Goal: Task Accomplishment & Management: Complete application form

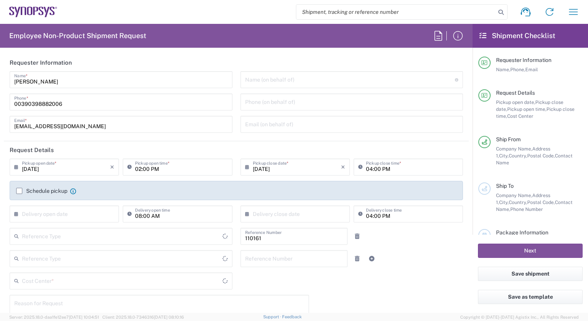
type input "Department"
type input "IT01, FAC, IT01, Agrate Brianza 110161"
type input "Delivered at Place"
type input "[GEOGRAPHIC_DATA]"
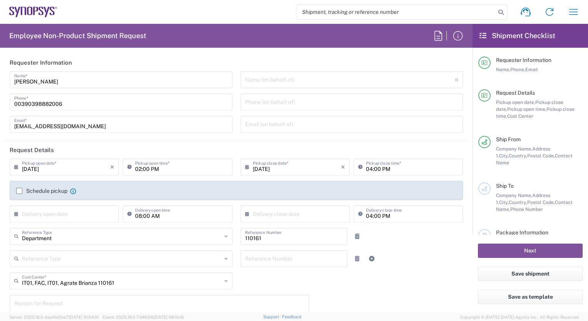
type input "Agrate Brianza IT01"
click at [267, 80] on input "text" at bounding box center [350, 78] width 210 height 13
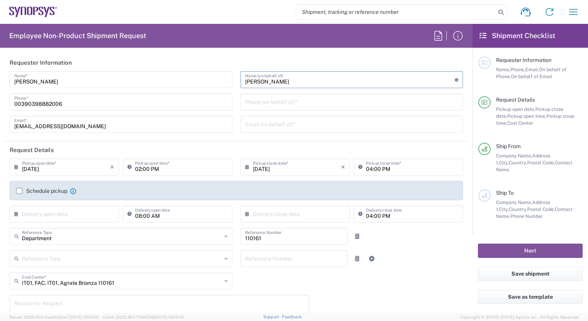
type input "[PERSON_NAME]"
click at [247, 104] on input "tel" at bounding box center [352, 101] width 214 height 13
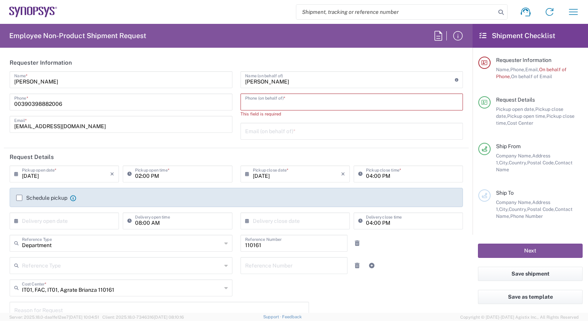
paste input "393462301036"
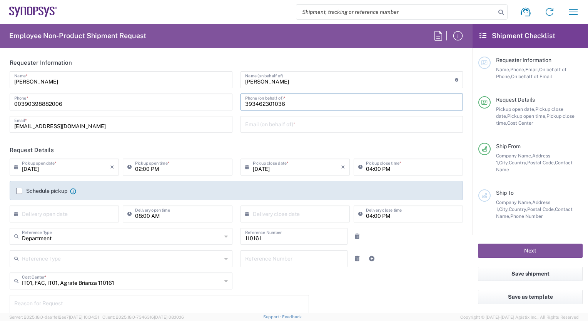
type input "393462301036"
click at [245, 124] on input "text" at bounding box center [352, 123] width 214 height 13
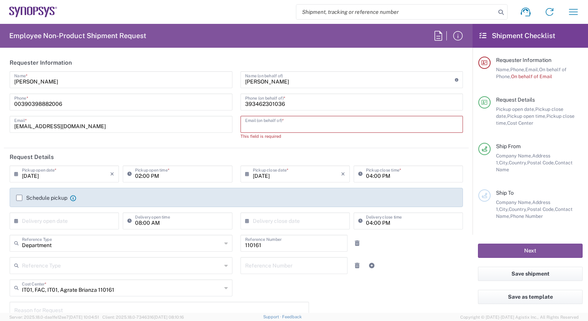
paste input "[EMAIL_ADDRESS][DOMAIN_NAME]"
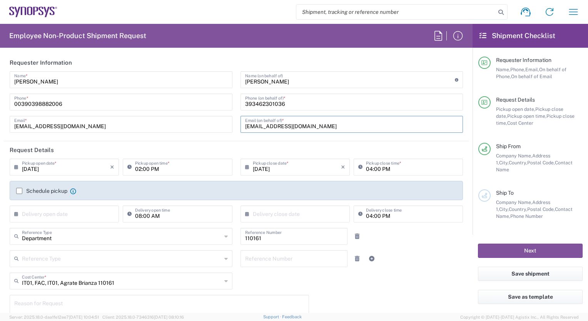
type input "[EMAIL_ADDRESS][DOMAIN_NAME]"
click at [9, 165] on div "[DATE] × Pickup open date * Cancel Apply" at bounding box center [64, 170] width 113 height 22
click at [17, 166] on icon at bounding box center [18, 167] width 8 height 12
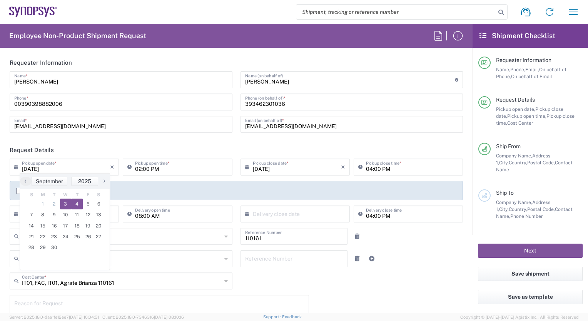
click at [77, 204] on span "4" at bounding box center [77, 204] width 12 height 11
type input "[DATE]"
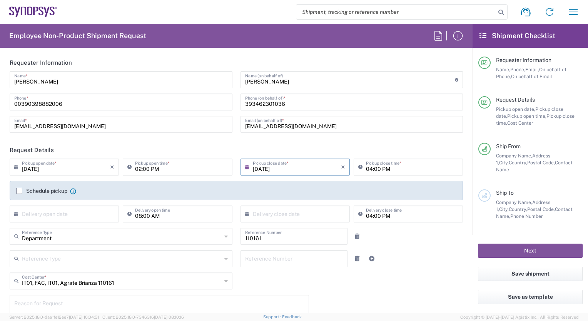
click at [135, 167] on input "02:00 PM" at bounding box center [181, 166] width 92 height 13
type input "10:00 PM"
click at [245, 167] on icon at bounding box center [249, 167] width 8 height 12
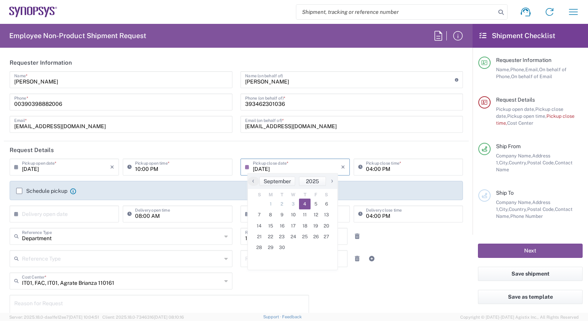
click at [354, 168] on div "04:00 PM Pickup close time *" at bounding box center [408, 167] width 109 height 17
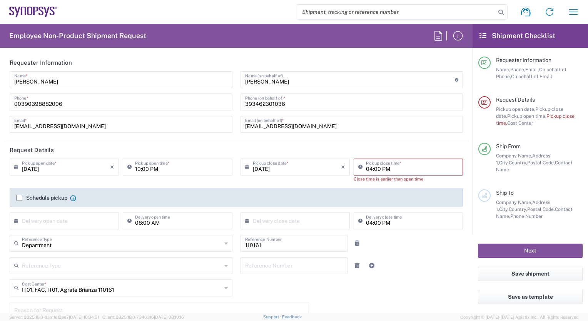
click at [17, 192] on div "Schedule pickup When scheduling a pickup please be sure to meet the following c…" at bounding box center [237, 197] width 454 height 19
click at [22, 223] on input "text" at bounding box center [66, 220] width 88 height 13
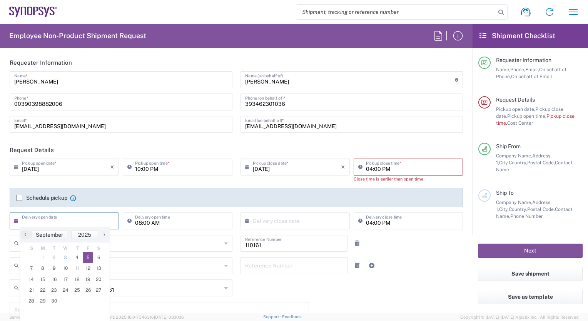
click at [88, 255] on span "5" at bounding box center [88, 257] width 11 height 11
type input "[DATE]"
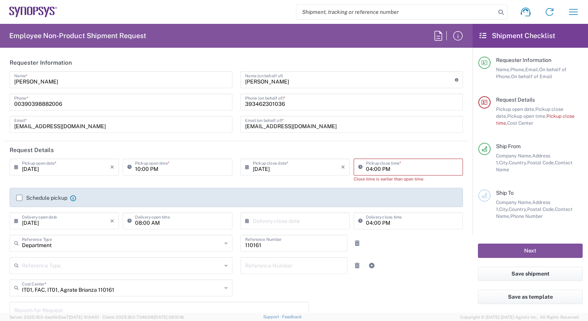
click at [135, 221] on input "08:00 AM" at bounding box center [181, 220] width 92 height 13
type input ":00 AM"
click at [366, 170] on input "04:00 PM" at bounding box center [412, 166] width 92 height 13
type input "05:00 PM"
drag, startPoint x: 340, startPoint y: 180, endPoint x: 338, endPoint y: 212, distance: 32.0
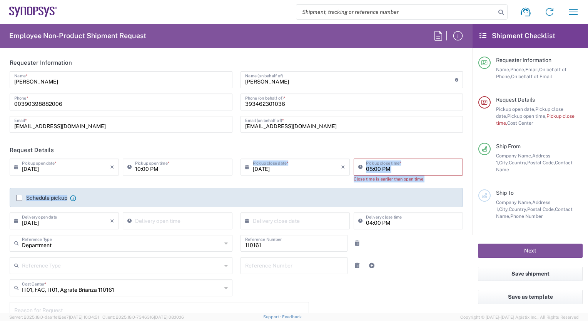
click at [338, 212] on div "[DATE] × Pickup open date * Cancel Apply 10:00 PM Pickup open time * [DATE] × P…" at bounding box center [237, 197] width 462 height 76
drag, startPoint x: 338, startPoint y: 212, endPoint x: 417, endPoint y: 151, distance: 99.9
click at [417, 151] on header "Request Details" at bounding box center [236, 149] width 465 height 17
click at [337, 177] on div "[DATE] × Pickup close date * Cancel Apply" at bounding box center [295, 173] width 113 height 29
click at [149, 169] on input "10:00 PM" at bounding box center [181, 166] width 92 height 13
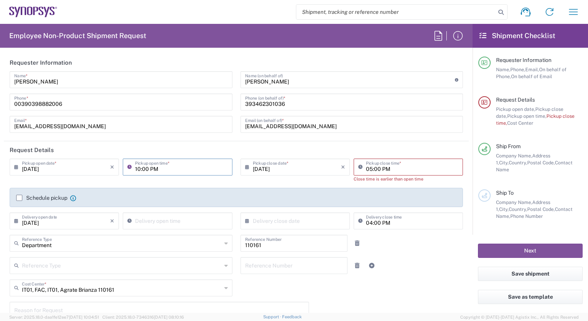
click at [157, 169] on input "10:00 PM" at bounding box center [181, 166] width 92 height 13
type input "10:00 AM"
click at [353, 149] on header "Request Details" at bounding box center [236, 149] width 465 height 17
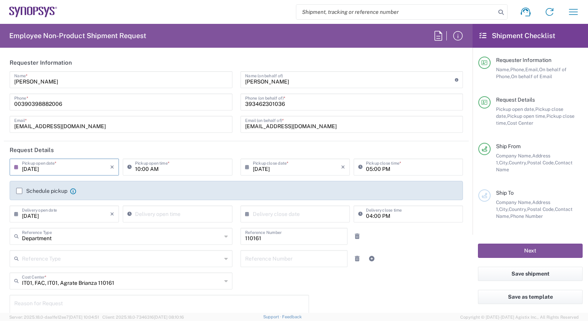
click at [36, 168] on input "[DATE]" at bounding box center [66, 166] width 88 height 13
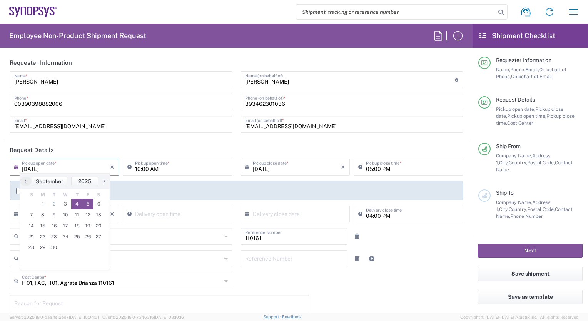
click at [86, 203] on span "5" at bounding box center [88, 204] width 11 height 11
type input "[DATE]"
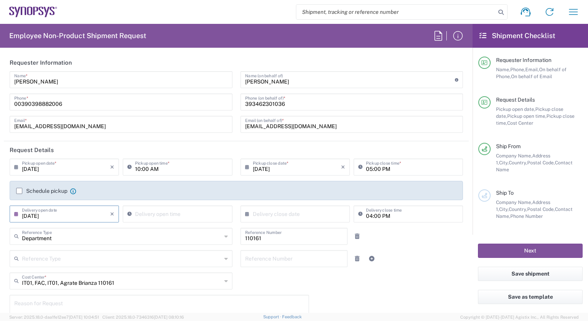
click at [35, 215] on input "[DATE]" at bounding box center [66, 213] width 88 height 13
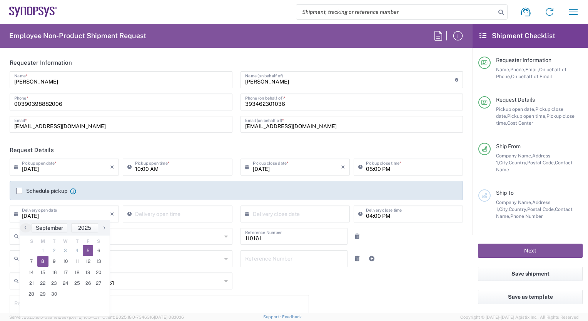
click at [41, 261] on span "8" at bounding box center [43, 261] width 12 height 11
type input "[DATE]"
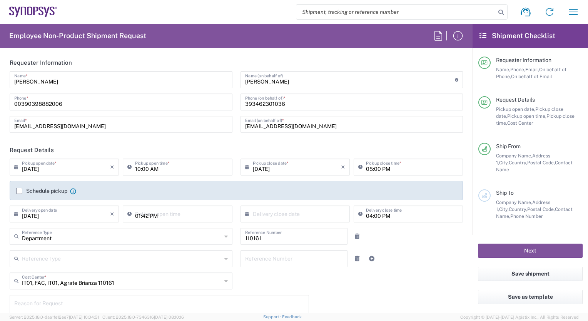
click at [143, 216] on input "01:42 PM" at bounding box center [181, 213] width 92 height 13
drag, startPoint x: 153, startPoint y: 216, endPoint x: 134, endPoint y: 215, distance: 18.5
click at [135, 215] on input "010 PM" at bounding box center [181, 213] width 92 height 13
type input "010.0 PM"
drag, startPoint x: 164, startPoint y: 218, endPoint x: 132, endPoint y: 215, distance: 31.7
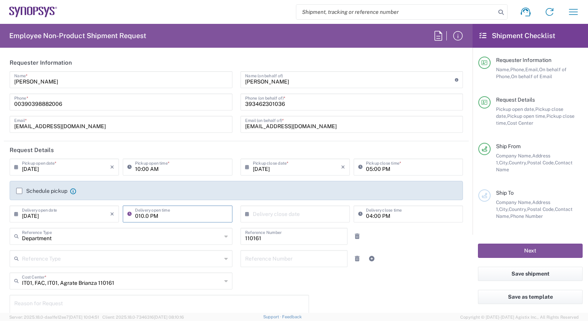
click at [132, 215] on div "010.0 PM Delivery open time" at bounding box center [177, 214] width 109 height 17
type input "10:00 AM"
type input "[DATE]"
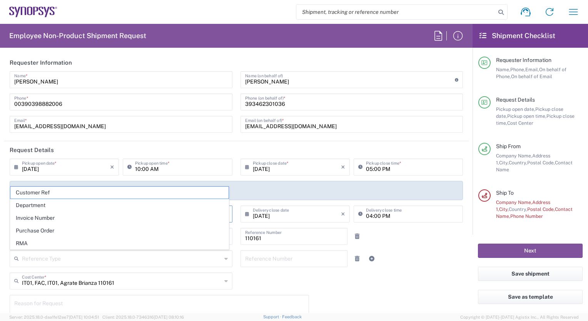
click at [360, 147] on header "Request Details" at bounding box center [236, 149] width 465 height 17
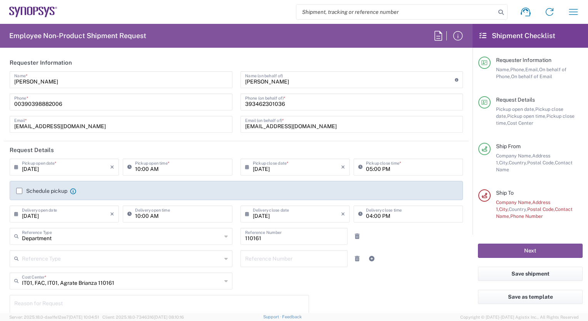
click at [225, 281] on icon at bounding box center [226, 281] width 3 height 12
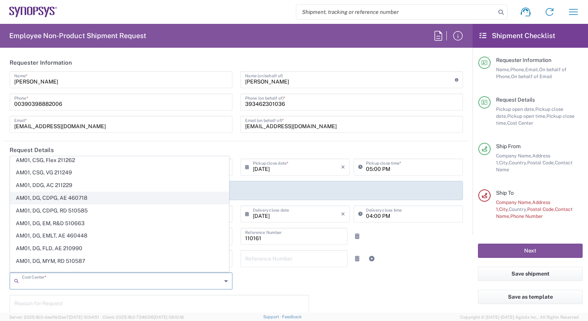
scroll to position [55, 0]
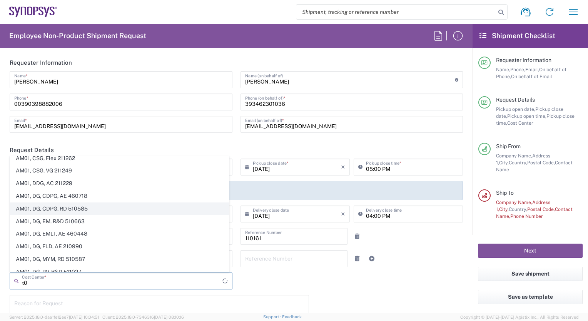
type input "0"
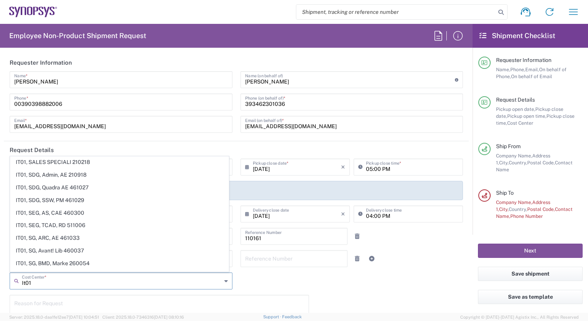
scroll to position [508, 0]
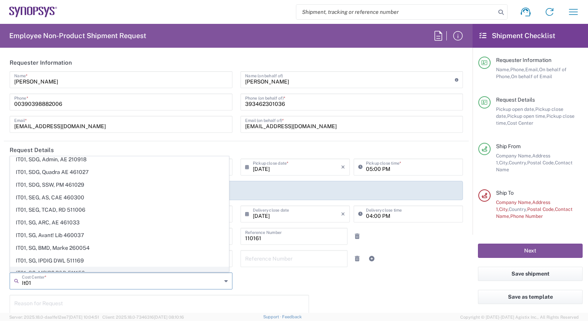
type input "It01"
click at [134, 267] on span "IT01, SG, MSIP2 R&D 511150" at bounding box center [119, 273] width 218 height 12
type input "511150"
type input "IT01, SG, MSIP2 R&D 511150"
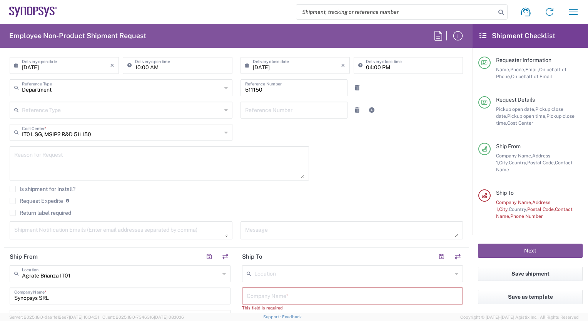
scroll to position [221, 0]
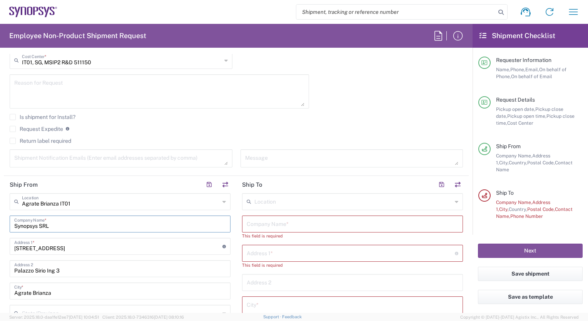
drag, startPoint x: 69, startPoint y: 226, endPoint x: 14, endPoint y: 224, distance: 55.5
click at [14, 224] on div "Synopsys SRL Company Name *" at bounding box center [120, 224] width 221 height 17
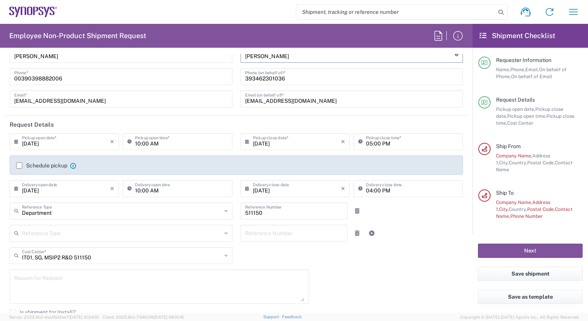
scroll to position [0, 0]
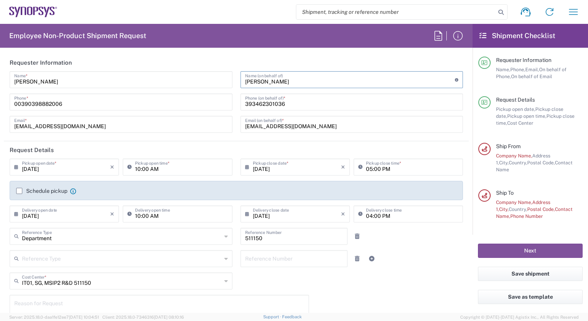
drag, startPoint x: 277, startPoint y: 56, endPoint x: 235, endPoint y: 65, distance: 43.7
click at [235, 65] on agx-form-section "Requester Information [PERSON_NAME] Name * [PHONE_NUMBER] Phone * [PERSON_NAME]…" at bounding box center [236, 97] width 465 height 87
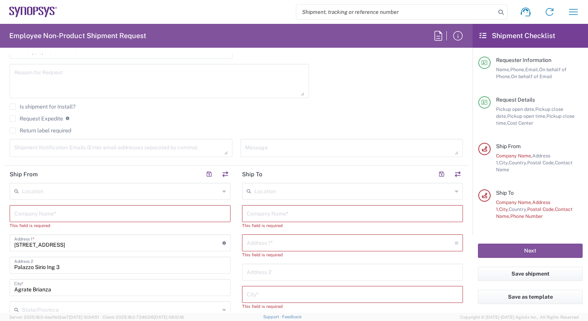
scroll to position [293, 0]
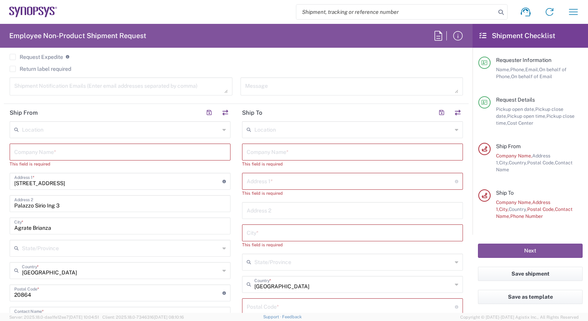
click at [28, 152] on input "text" at bounding box center [120, 151] width 212 height 13
paste input "[PERSON_NAME]"
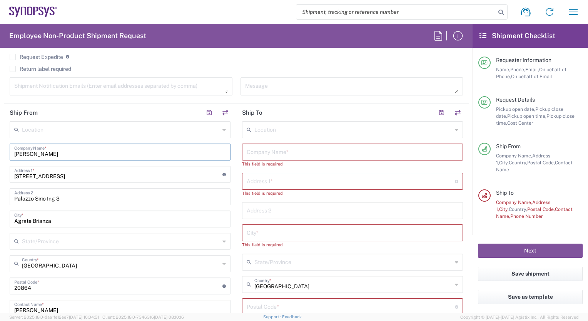
type input "[PERSON_NAME]"
drag, startPoint x: 58, startPoint y: 176, endPoint x: 5, endPoint y: 177, distance: 52.4
click at [5, 177] on main "Location [GEOGRAPHIC_DATA] DE04 Agrate Brianza IT01 [GEOGRAPHIC_DATA] DE02 [GEO…" at bounding box center [120, 261] width 233 height 280
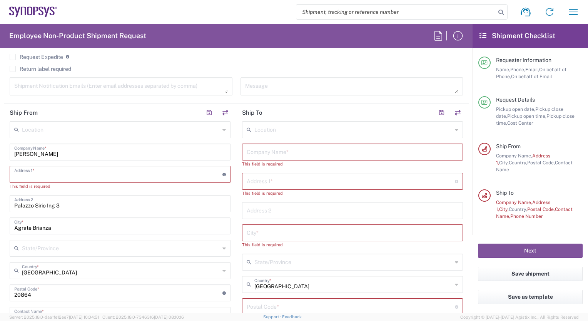
paste input "[STREET_ADDRESS],"
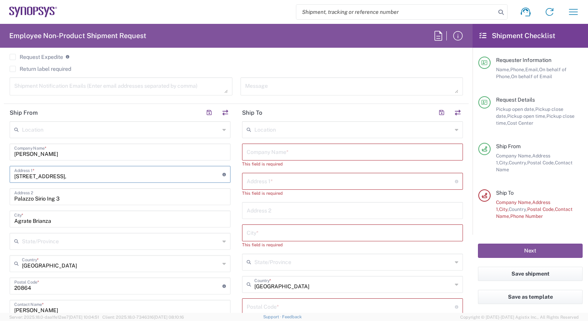
type input "[STREET_ADDRESS]"
type input "[PERSON_NAME]"
type input "[STREET_ADDRESS]"
type input "[GEOGRAPHIC_DATA]"
type input "56121"
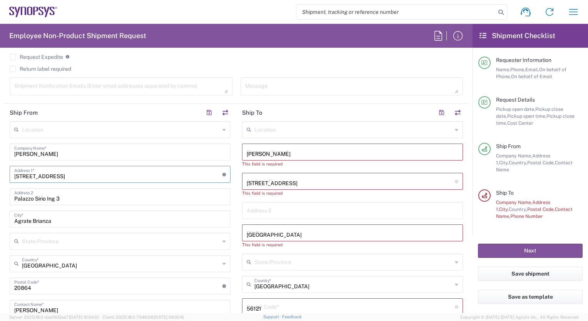
type input "3462301036"
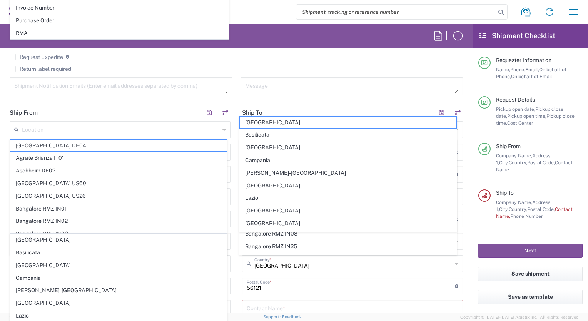
click at [68, 199] on span "[GEOGRAPHIC_DATA] US26" at bounding box center [118, 196] width 216 height 12
type input "[GEOGRAPHIC_DATA] US26"
type input "Synopsys Inc"
type input "1301 S Mopac Expy"
type input "[STREET_ADDRESS]"
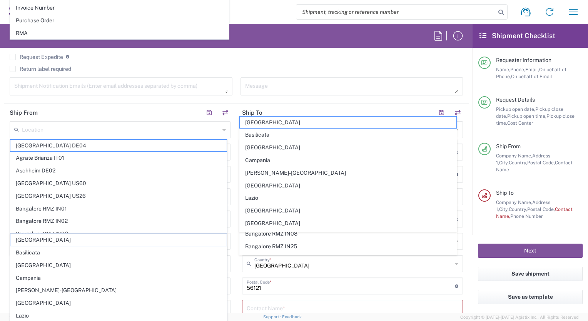
type input "Austin"
type input "[GEOGRAPHIC_DATA]"
type input "78746"
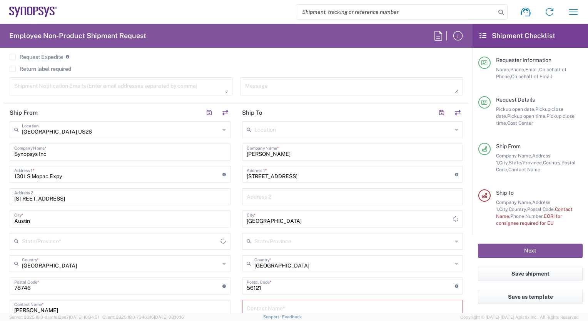
type input "[US_STATE]"
click at [219, 240] on div "[US_STATE] State/Province *" at bounding box center [120, 241] width 221 height 17
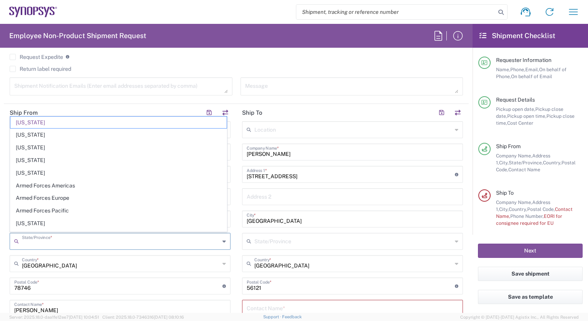
type input "[US_STATE]"
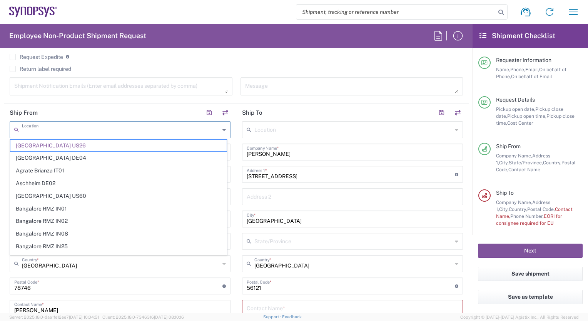
click at [191, 130] on input "text" at bounding box center [121, 128] width 198 height 13
click at [42, 133] on input "text" at bounding box center [121, 128] width 198 height 13
click at [26, 112] on h2 "Ship From" at bounding box center [24, 113] width 28 height 8
type input "[GEOGRAPHIC_DATA] US26"
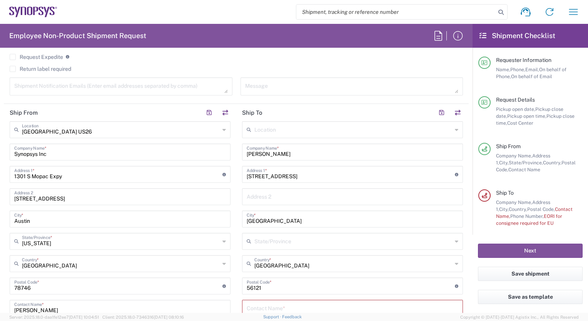
drag, startPoint x: 22, startPoint y: 131, endPoint x: 80, endPoint y: 136, distance: 58.4
click at [80, 136] on div "[GEOGRAPHIC_DATA] [GEOGRAPHIC_DATA] Location" at bounding box center [120, 129] width 221 height 17
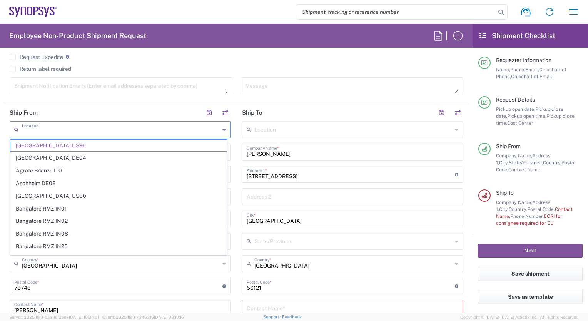
click at [49, 126] on input "text" at bounding box center [121, 128] width 198 height 13
click at [89, 112] on header "Ship From" at bounding box center [120, 112] width 233 height 17
type input "[GEOGRAPHIC_DATA] US26"
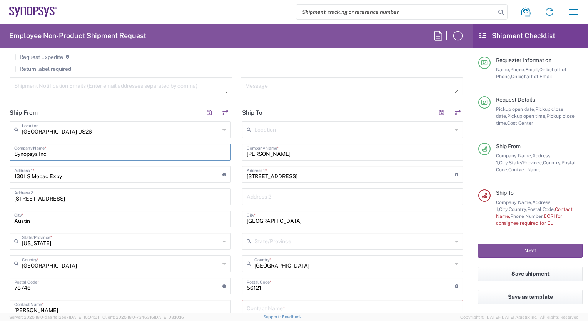
drag, startPoint x: 61, startPoint y: 150, endPoint x: 7, endPoint y: 153, distance: 54.0
click at [7, 153] on main "[GEOGRAPHIC_DATA] [GEOGRAPHIC_DATA] Location [GEOGRAPHIC_DATA] [GEOGRAPHIC_DATA…" at bounding box center [120, 264] width 233 height 287
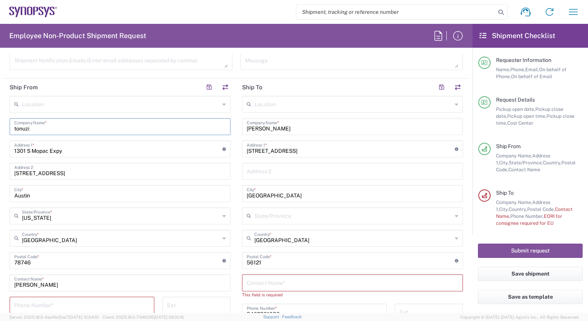
click at [15, 129] on input "tonuzi" at bounding box center [120, 125] width 212 height 13
type input "[PERSON_NAME]"
drag, startPoint x: 65, startPoint y: 150, endPoint x: 7, endPoint y: 148, distance: 58.2
click at [7, 148] on main "Location [GEOGRAPHIC_DATA] DE04 Agrate Brianza IT01 [GEOGRAPHIC_DATA] DE02 [GEO…" at bounding box center [120, 239] width 233 height 287
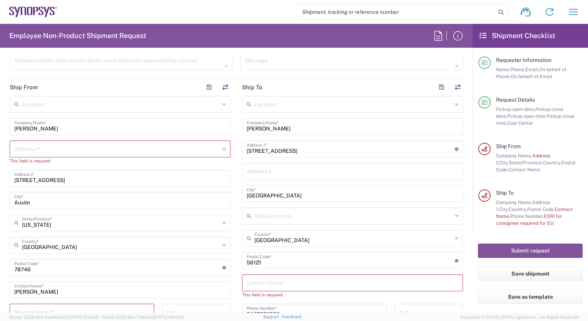
drag, startPoint x: 14, startPoint y: 149, endPoint x: 82, endPoint y: 121, distance: 73.7
click at [82, 121] on input "[PERSON_NAME]" at bounding box center [120, 125] width 212 height 13
paste input "[STREET_ADDRESS],"
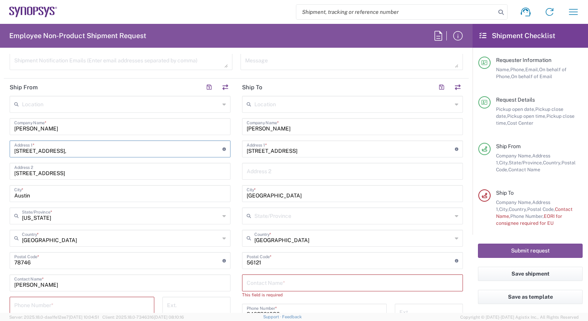
type input "[STREET_ADDRESS]"
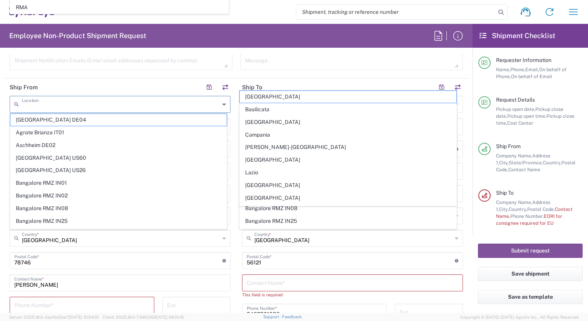
click at [49, 103] on input "text" at bounding box center [121, 103] width 198 height 13
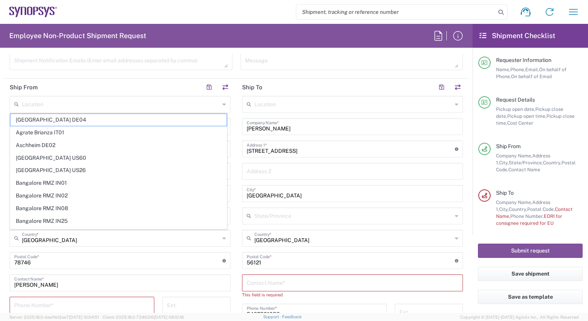
click at [72, 82] on header "Ship From" at bounding box center [120, 87] width 233 height 17
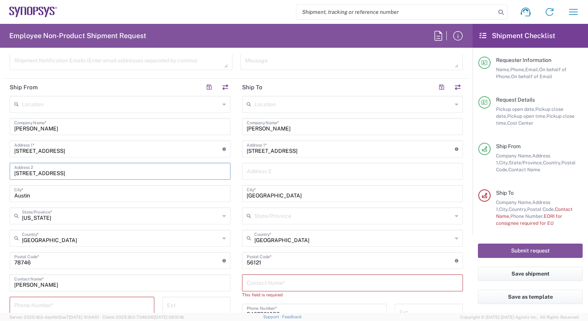
drag, startPoint x: 75, startPoint y: 171, endPoint x: 13, endPoint y: 173, distance: 62.0
click at [13, 173] on div "[STREET_ADDRESS] Address 2" at bounding box center [120, 171] width 221 height 17
drag, startPoint x: 36, startPoint y: 196, endPoint x: 13, endPoint y: 196, distance: 22.7
click at [13, 196] on div "Austin City *" at bounding box center [120, 193] width 221 height 17
type input "[GEOGRAPHIC_DATA]"
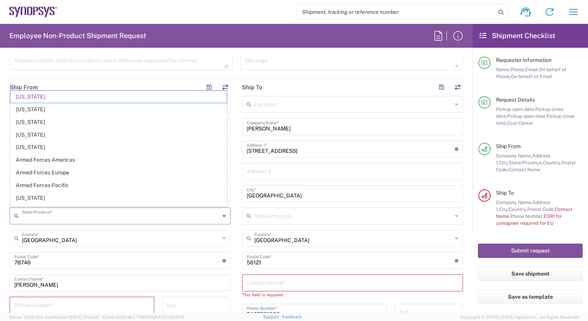
drag, startPoint x: 37, startPoint y: 219, endPoint x: 29, endPoint y: 219, distance: 8.5
click at [29, 219] on input "text" at bounding box center [121, 215] width 198 height 13
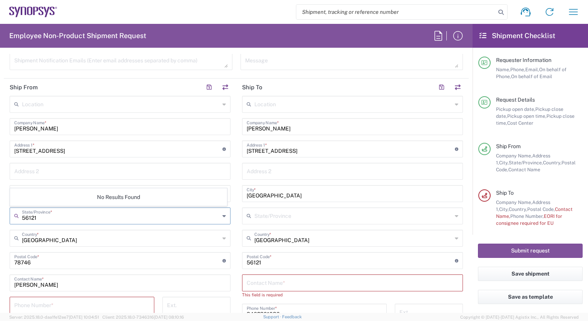
type input "56121"
click at [175, 173] on input "text" at bounding box center [120, 170] width 212 height 13
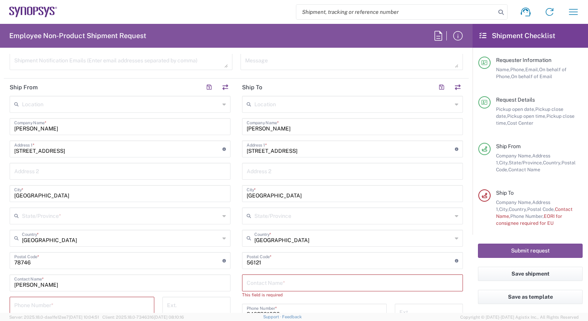
click at [4, 206] on main "Location [GEOGRAPHIC_DATA] DE04 Agrate Brianza IT01 [GEOGRAPHIC_DATA] DE02 [GEO…" at bounding box center [120, 239] width 233 height 287
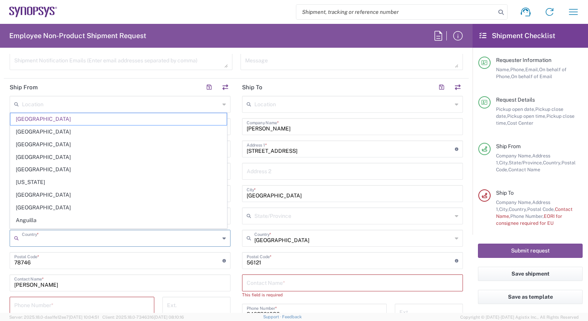
drag, startPoint x: 60, startPoint y: 238, endPoint x: 44, endPoint y: 241, distance: 16.2
click at [44, 241] on input "text" at bounding box center [121, 237] width 198 height 13
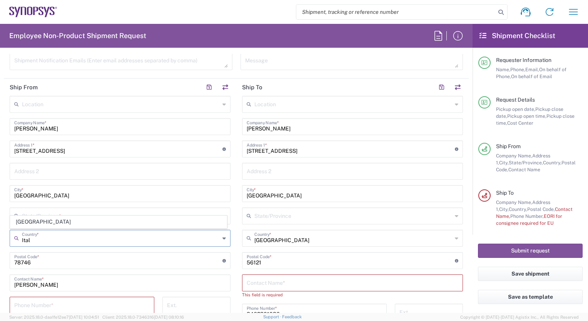
type input "Ital"
click at [5, 259] on main "Location [GEOGRAPHIC_DATA] DE04 Agrate Brianza IT01 [GEOGRAPHIC_DATA] DE02 [GEO…" at bounding box center [120, 239] width 233 height 287
click at [29, 240] on input "[GEOGRAPHIC_DATA]" at bounding box center [121, 237] width 198 height 13
drag, startPoint x: 28, startPoint y: 239, endPoint x: 21, endPoint y: 240, distance: 6.6
click at [21, 240] on div "UnItaly Country *" at bounding box center [120, 238] width 221 height 17
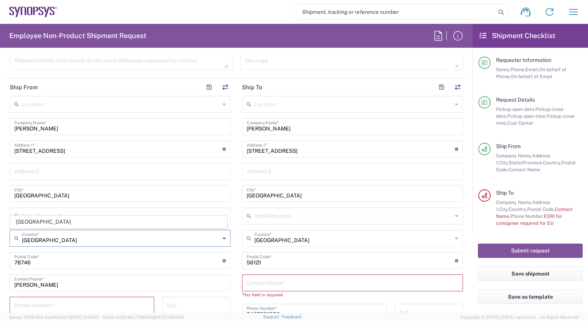
type input "[GEOGRAPHIC_DATA]"
drag, startPoint x: 36, startPoint y: 261, endPoint x: 10, endPoint y: 263, distance: 25.9
click at [10, 263] on div "Postal Code * Postal Code for [GEOGRAPHIC_DATA] should have the following forma…" at bounding box center [120, 260] width 221 height 17
type input "56121"
drag, startPoint x: 48, startPoint y: 282, endPoint x: 8, endPoint y: 278, distance: 40.3
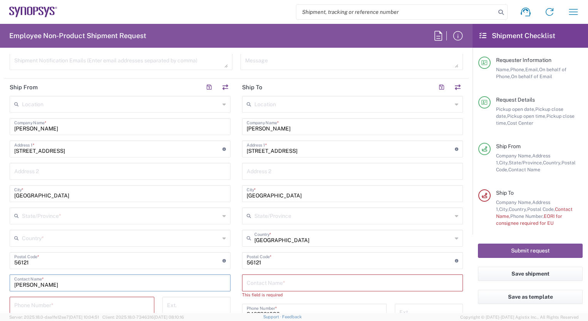
click at [8, 278] on main "Location [GEOGRAPHIC_DATA] DE04 Agrate Brianza IT01 [GEOGRAPHIC_DATA] DE02 [GEO…" at bounding box center [120, 239] width 233 height 287
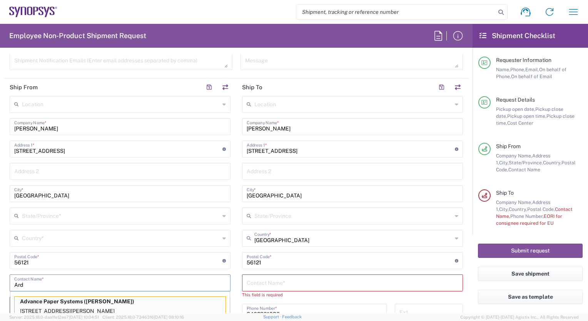
scroll to position [320, 0]
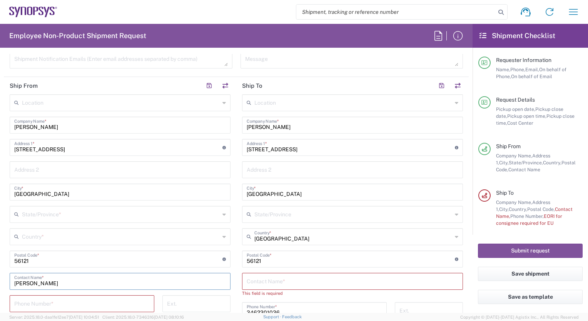
type input "[PERSON_NAME]"
click at [25, 304] on input "tel" at bounding box center [82, 303] width 136 height 13
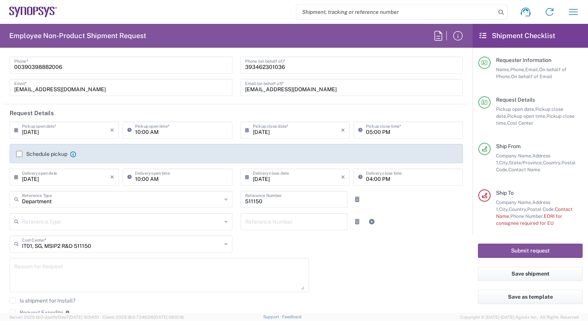
scroll to position [32, 0]
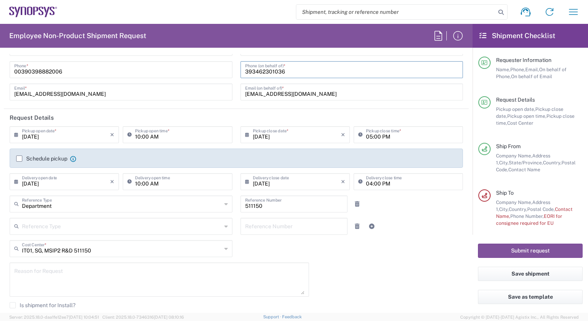
drag, startPoint x: 282, startPoint y: 70, endPoint x: 233, endPoint y: 73, distance: 48.6
click at [233, 73] on div "[PERSON_NAME] Name * [PHONE_NUMBER] Phone * [PERSON_NAME][EMAIL_ADDRESS][DOMAIN…" at bounding box center [237, 72] width 462 height 67
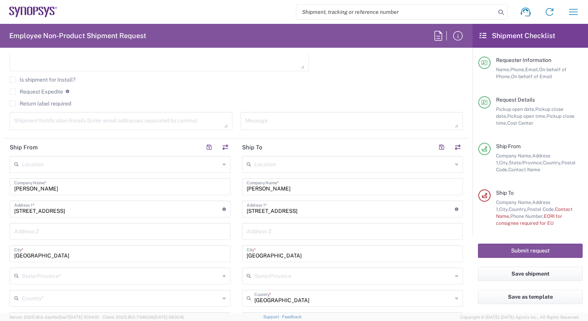
scroll to position [320, 0]
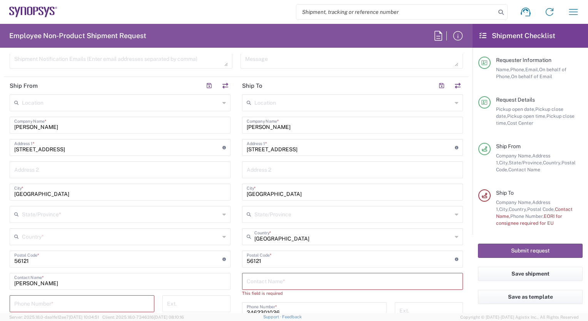
click at [16, 303] on input "tel" at bounding box center [82, 303] width 136 height 13
paste input "393462301036"
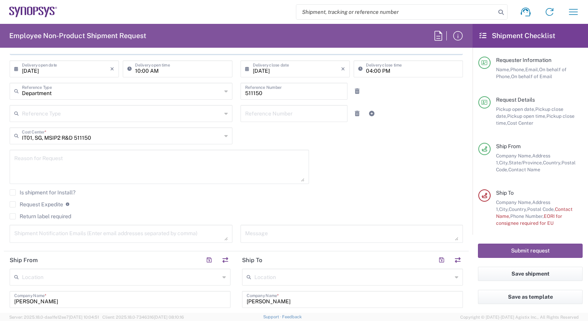
scroll to position [135, 0]
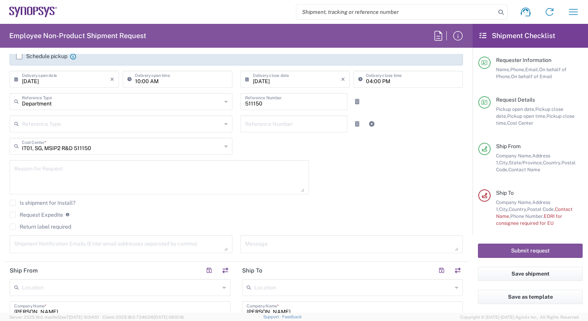
type input "393462301036"
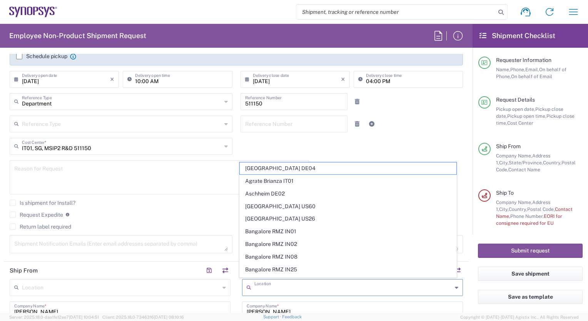
click at [256, 286] on input "text" at bounding box center [354, 286] width 198 height 13
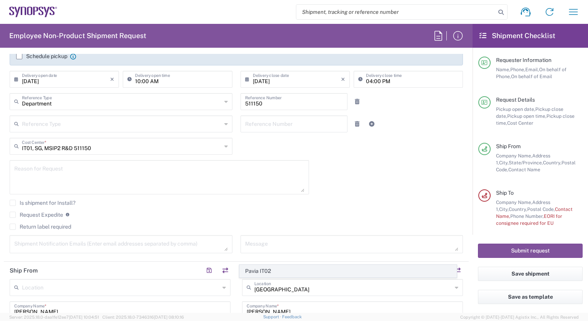
click at [286, 268] on span "Pavia IT02" at bounding box center [348, 271] width 216 height 12
type input "Pavia IT02"
type input "Synopsys SRL"
type input "[STREET_ADDRESS]"
type input "[GEOGRAPHIC_DATA]"
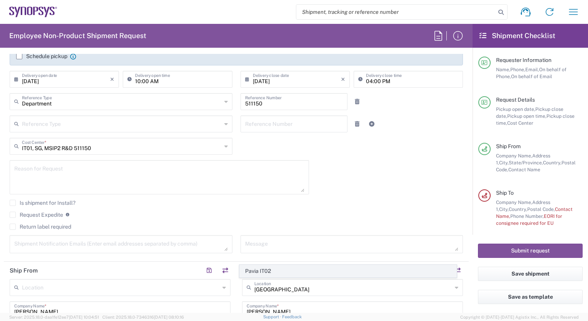
type input "27100"
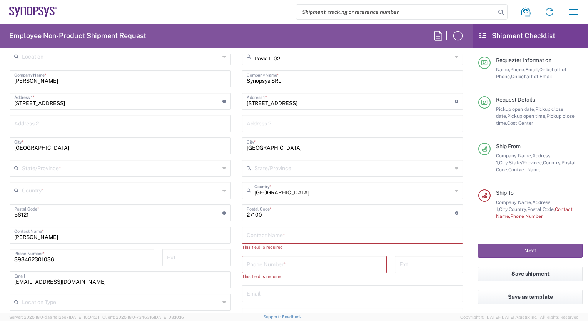
scroll to position [407, 0]
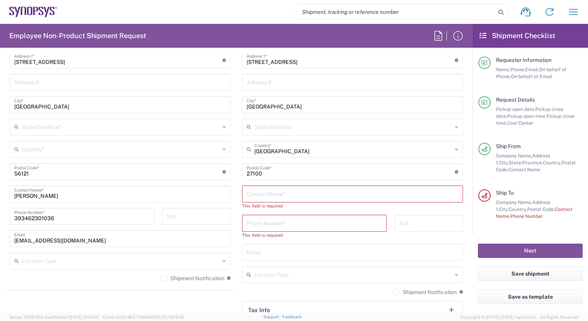
click at [247, 193] on input "text" at bounding box center [353, 193] width 212 height 13
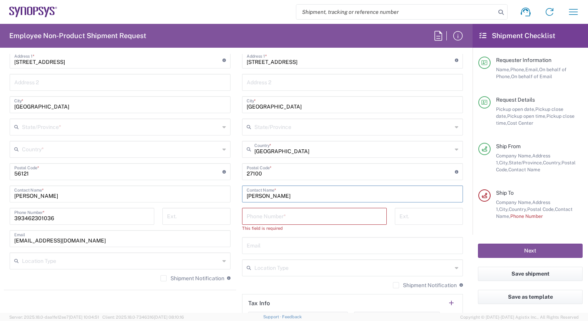
type input "[PERSON_NAME]"
click at [255, 214] on input "tel" at bounding box center [315, 215] width 136 height 13
paste input "3897818660"
type input "3897818660"
type input "[GEOGRAPHIC_DATA]"
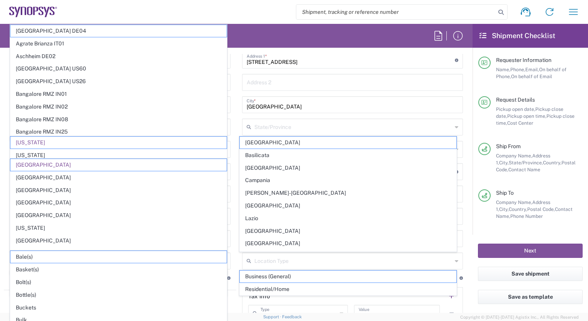
type input "3897818660"
click at [441, 106] on input "[GEOGRAPHIC_DATA]" at bounding box center [353, 103] width 212 height 13
type input "[US_STATE]"
type input "[GEOGRAPHIC_DATA]"
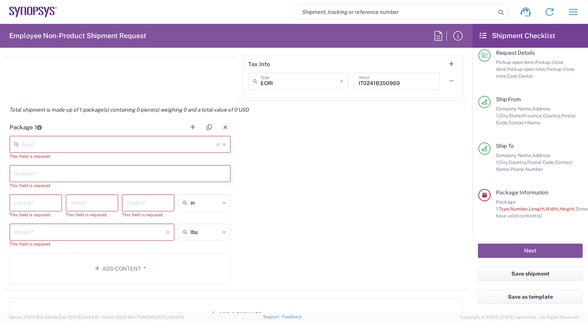
scroll to position [642, 0]
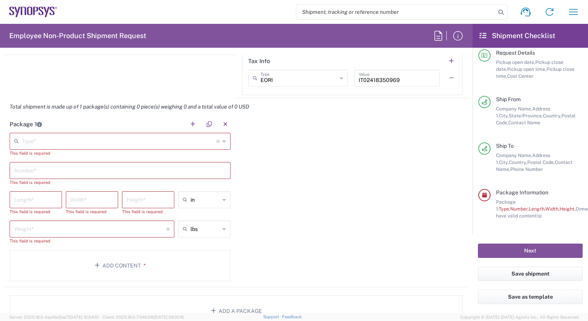
click at [223, 139] on icon at bounding box center [224, 141] width 3 height 12
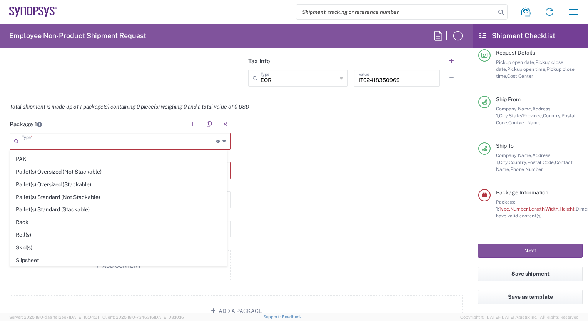
scroll to position [359, 0]
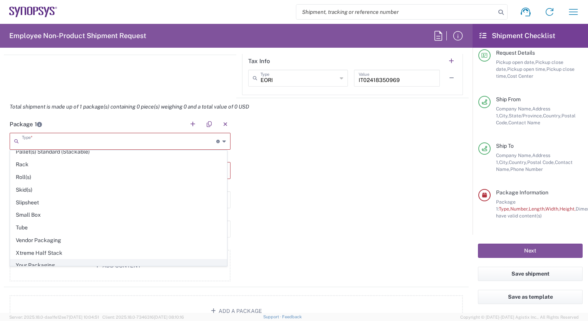
click at [104, 260] on span "Your Packaging" at bounding box center [118, 266] width 216 height 12
type input "Your Packaging"
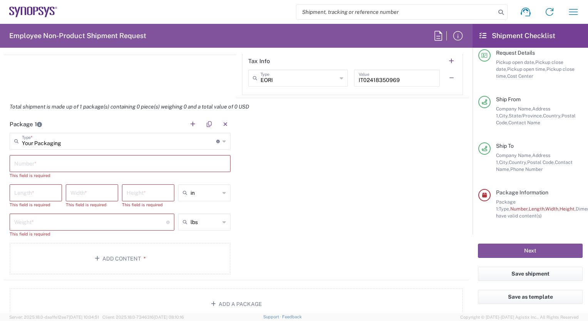
click at [26, 162] on input "text" at bounding box center [120, 162] width 212 height 13
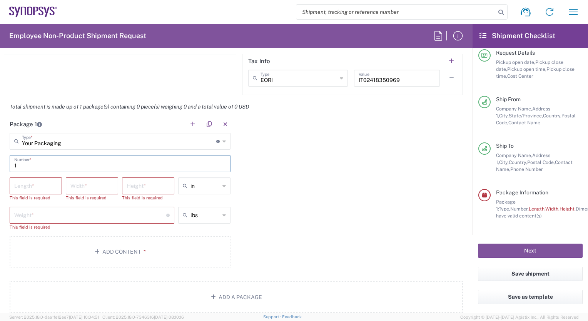
type input "1"
click at [223, 186] on icon at bounding box center [224, 186] width 3 height 12
click at [214, 213] on span "cm" at bounding box center [202, 214] width 50 height 12
type input "cm"
click at [35, 179] on input "number" at bounding box center [35, 185] width 43 height 13
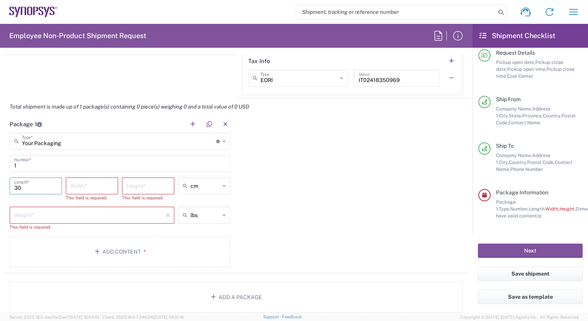
type input "30"
type input "20"
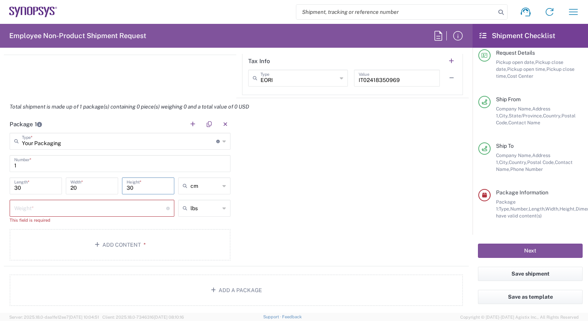
type input "30"
click at [223, 207] on icon at bounding box center [224, 208] width 3 height 12
click at [209, 236] on span "kgs" at bounding box center [202, 237] width 50 height 12
type input "kgs"
click at [70, 206] on input "number" at bounding box center [90, 207] width 152 height 13
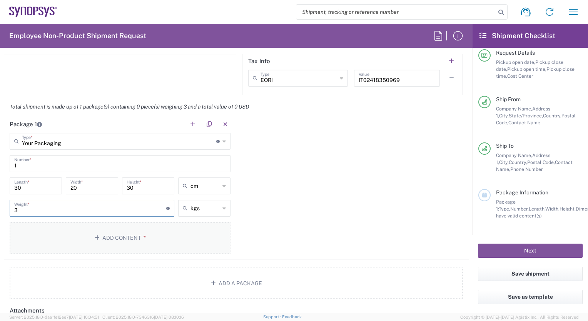
type input "3"
click at [123, 236] on button "Add Content *" at bounding box center [120, 238] width 221 height 32
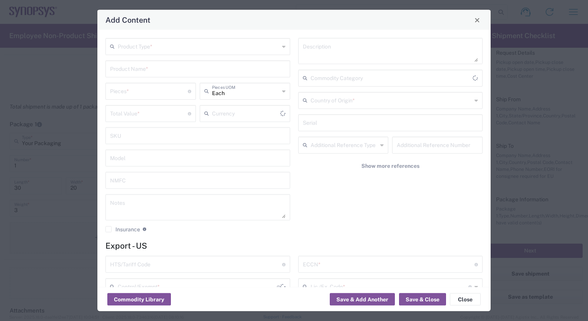
type input "US Dollar"
click at [147, 48] on input "text" at bounding box center [199, 45] width 162 height 13
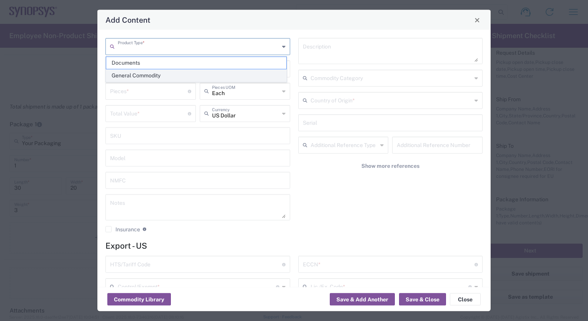
click at [144, 75] on span "General Commodity" at bounding box center [196, 76] width 180 height 12
type input "General Commodity"
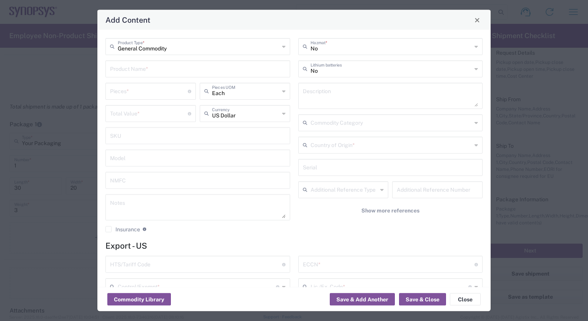
click at [131, 72] on input "text" at bounding box center [198, 68] width 176 height 13
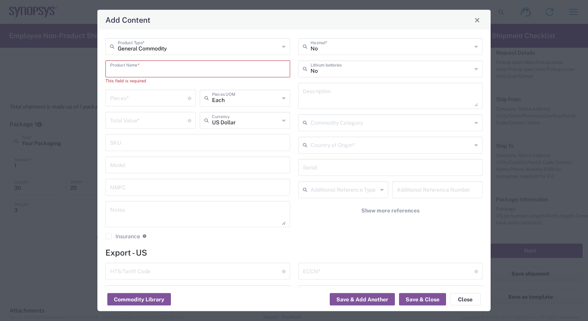
paste input "DELL Latitude 5430"
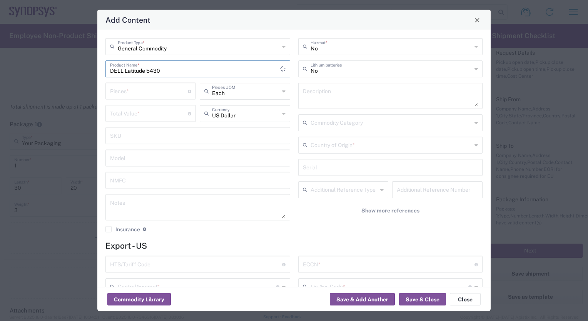
type input "DELL Latitude 5430"
click at [122, 93] on input "number" at bounding box center [149, 90] width 78 height 13
type input "1"
click at [142, 116] on input "number" at bounding box center [149, 112] width 78 height 13
click at [282, 113] on icon at bounding box center [283, 113] width 3 height 12
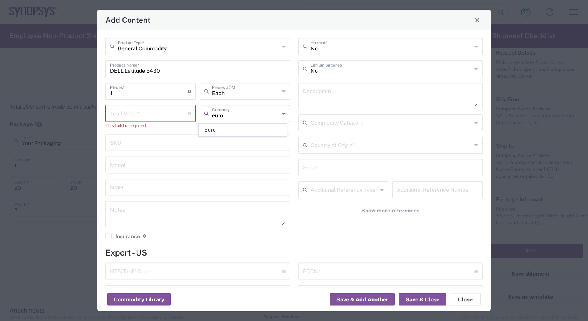
type input "euro"
click at [126, 111] on input "number" at bounding box center [149, 112] width 78 height 13
type input "550"
click at [240, 113] on input "US Dollar" at bounding box center [245, 112] width 67 height 13
drag, startPoint x: 234, startPoint y: 116, endPoint x: 205, endPoint y: 115, distance: 28.9
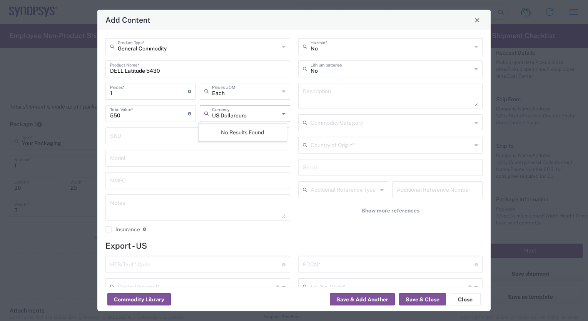
click at [205, 115] on div "US Dollareuro Currency" at bounding box center [245, 113] width 91 height 17
click at [214, 131] on span "Euro" at bounding box center [242, 130] width 87 height 12
type input "Euro"
click at [427, 301] on button "Save & Close" at bounding box center [422, 299] width 47 height 12
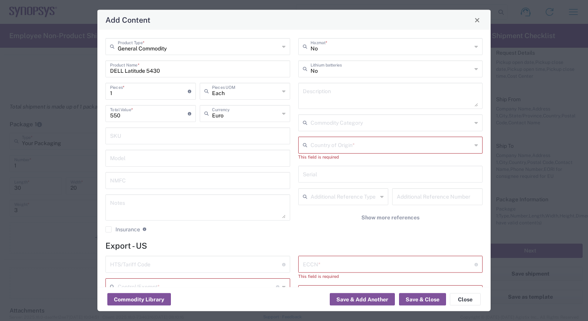
click at [282, 89] on icon at bounding box center [283, 91] width 3 height 12
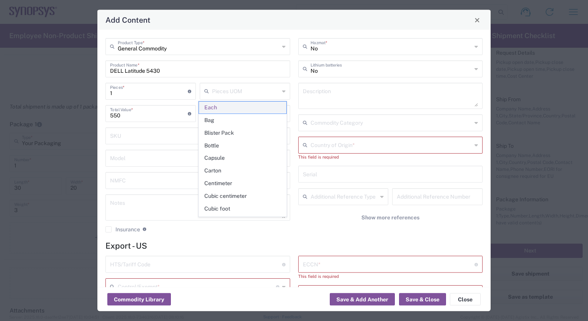
click at [244, 104] on span "Each" at bounding box center [242, 108] width 87 height 12
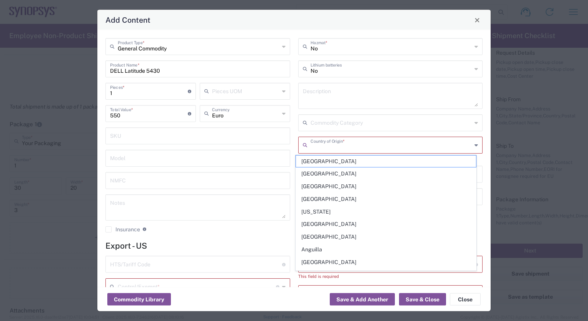
click at [360, 143] on input "text" at bounding box center [392, 144] width 162 height 13
click at [475, 144] on icon at bounding box center [476, 145] width 3 height 12
click at [262, 139] on input "text" at bounding box center [198, 135] width 176 height 13
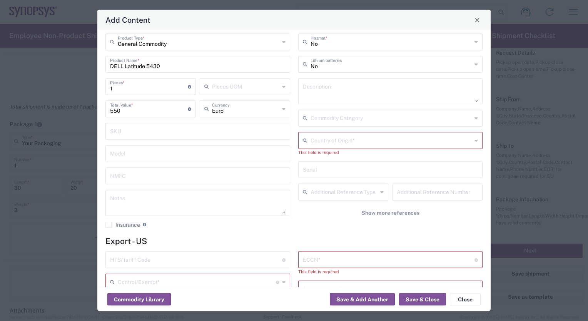
scroll to position [2, 0]
click at [282, 45] on icon at bounding box center [283, 44] width 3 height 12
type input "General Commodity"
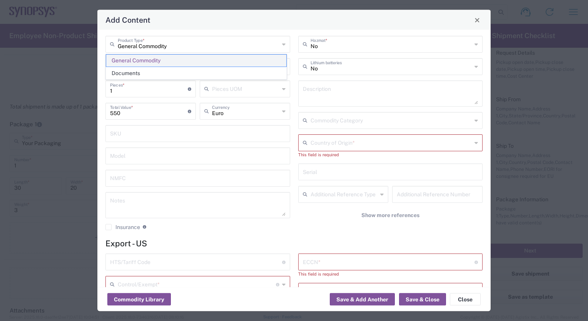
click at [212, 59] on span "General Commodity" at bounding box center [196, 61] width 180 height 12
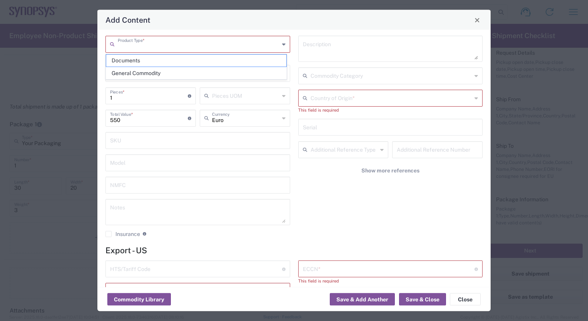
click at [167, 39] on input "text" at bounding box center [199, 43] width 162 height 13
click at [174, 74] on span "General Commodity" at bounding box center [196, 73] width 180 height 12
type input "General Commodity"
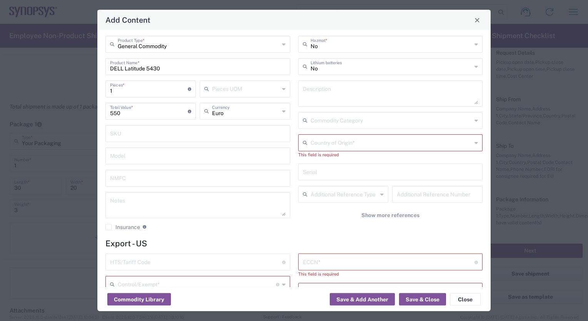
click at [475, 142] on icon at bounding box center [476, 143] width 3 height 12
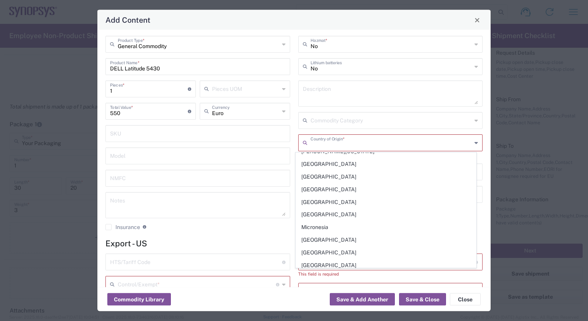
scroll to position [1750, 0]
click at [569, 99] on div "Add Content General Commodity Product Type * DELL Latitude 5430 Product Name * …" at bounding box center [294, 160] width 588 height 321
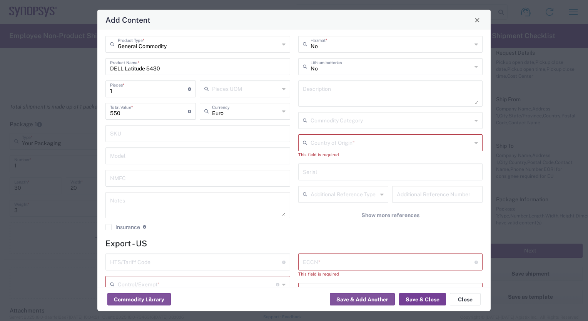
click at [431, 303] on button "Save & Close" at bounding box center [422, 299] width 47 height 12
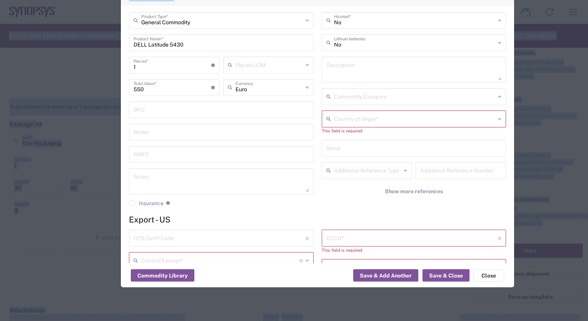
drag, startPoint x: 440, startPoint y: 18, endPoint x: 462, endPoint y: -8, distance: 33.9
click at [462, 0] on html "Shipment request Shipment tracking Employee non-product shipment request My shi…" at bounding box center [294, 160] width 588 height 321
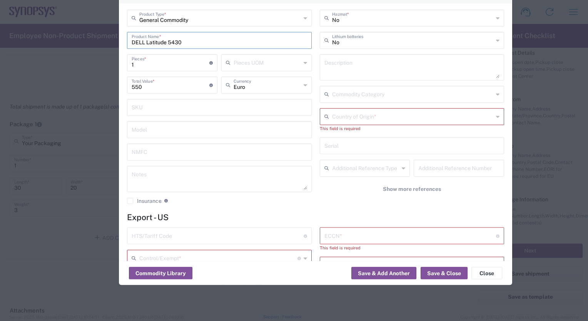
drag, startPoint x: 146, startPoint y: 39, endPoint x: 167, endPoint y: 38, distance: 21.6
click at [167, 38] on input "DELL Latitude 5430" at bounding box center [220, 39] width 176 height 13
type input "DELL 5430"
click at [496, 116] on icon at bounding box center [497, 117] width 3 height 12
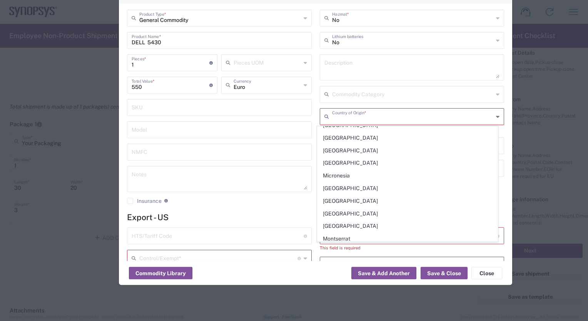
scroll to position [0, 0]
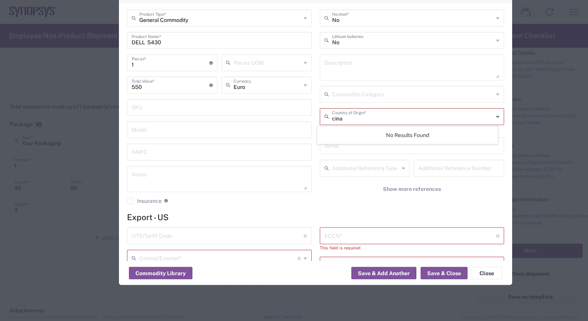
type input "cina"
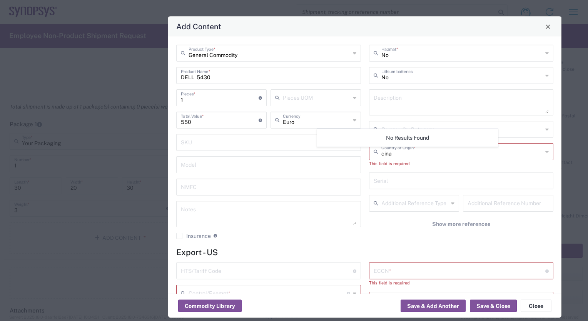
drag, startPoint x: 450, startPoint y: 3, endPoint x: 499, endPoint y: 35, distance: 59.2
click at [499, 35] on div "Add Content" at bounding box center [365, 27] width 394 height 20
click at [548, 25] on span "Close" at bounding box center [548, 26] width 5 height 5
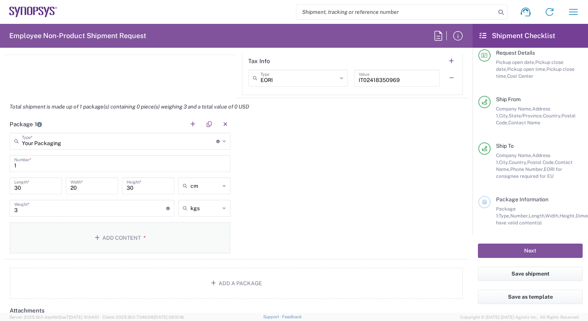
click at [117, 238] on button "Add Content *" at bounding box center [120, 238] width 221 height 32
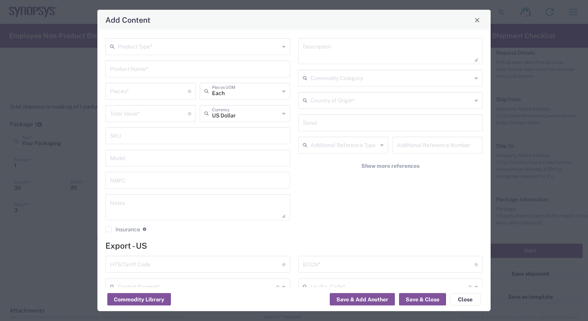
click at [282, 45] on icon at bounding box center [283, 46] width 3 height 12
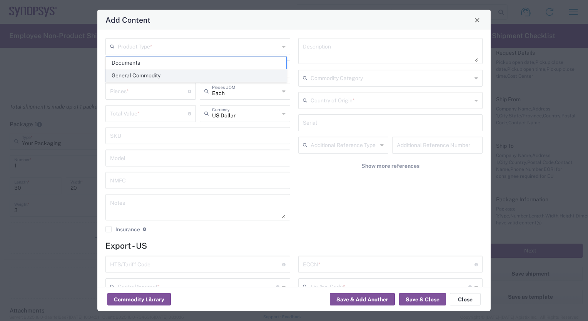
click at [151, 76] on span "General Commodity" at bounding box center [196, 76] width 180 height 12
type input "General Commodity"
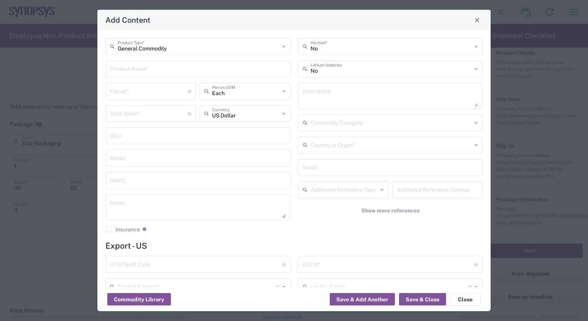
click at [198, 72] on input "text" at bounding box center [198, 68] width 176 height 13
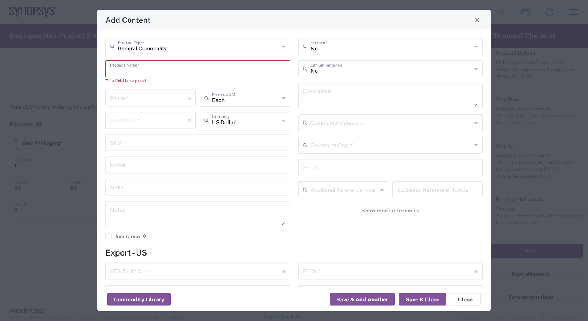
paste input "DELL Latitude 5430"
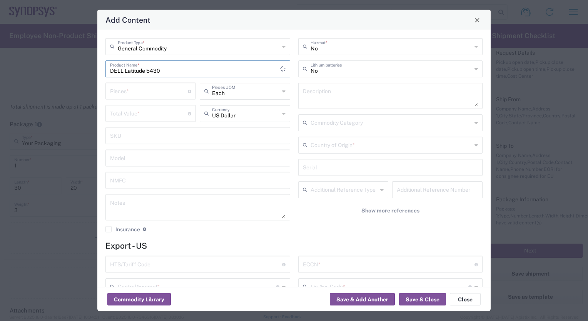
type input "DELL Latitude 5430"
click at [122, 88] on input "number" at bounding box center [149, 90] width 78 height 13
type input "1"
click at [282, 113] on icon at bounding box center [283, 113] width 3 height 12
click at [203, 127] on span "Euro" at bounding box center [242, 130] width 87 height 12
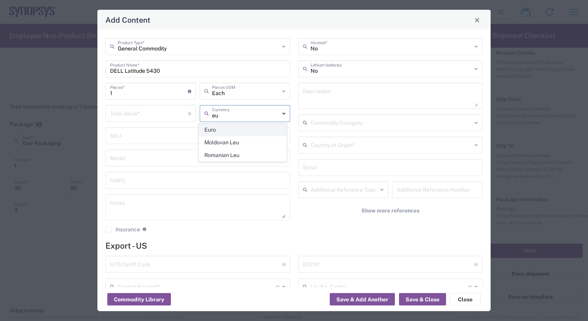
type input "Euro"
click at [119, 114] on input "number" at bounding box center [149, 112] width 78 height 13
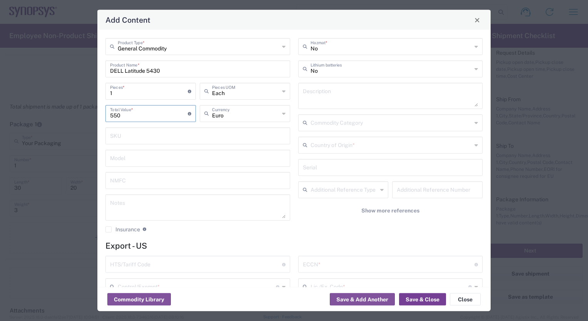
type input "550"
click at [418, 301] on button "Save & Close" at bounding box center [422, 299] width 47 height 12
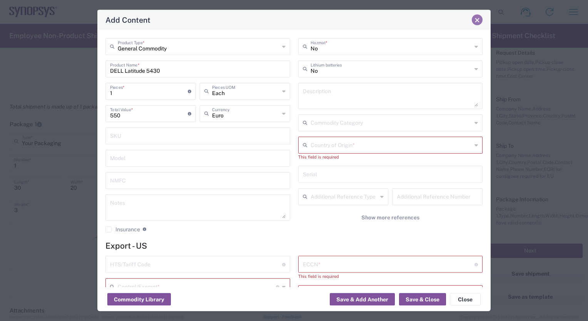
click at [476, 21] on span "Close" at bounding box center [477, 19] width 5 height 5
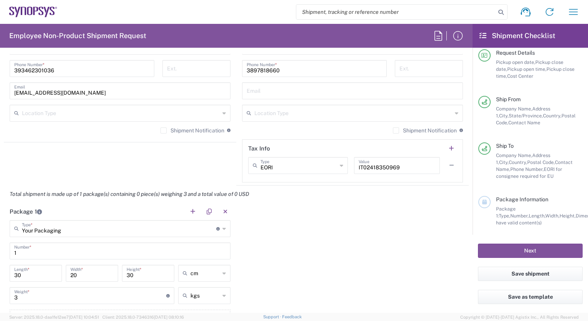
scroll to position [499, 0]
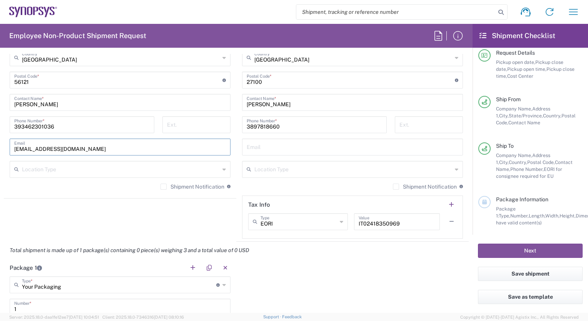
drag, startPoint x: 79, startPoint y: 147, endPoint x: 6, endPoint y: 144, distance: 72.5
click at [6, 144] on main "Location [GEOGRAPHIC_DATA] DE04 Agrate Brianza IT01 [GEOGRAPHIC_DATA] DE02 [GEO…" at bounding box center [120, 55] width 233 height 280
click at [223, 282] on icon at bounding box center [224, 285] width 3 height 12
type input "Your Packaging"
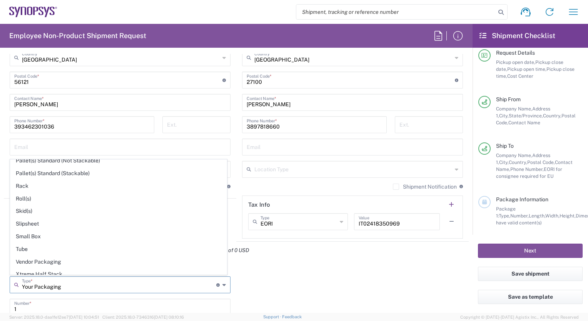
scroll to position [0, 0]
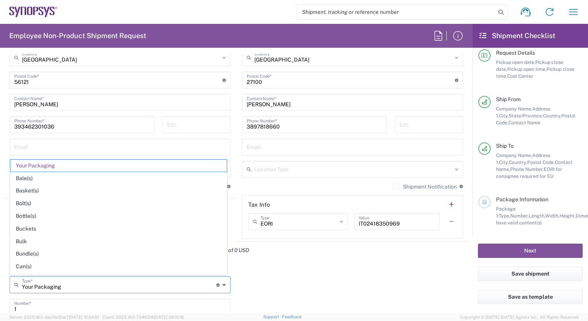
drag, startPoint x: 72, startPoint y: 284, endPoint x: -2, endPoint y: 282, distance: 74.0
click at [0, 282] on html "Shipment request Shipment tracking Employee non-product shipment request My shi…" at bounding box center [294, 160] width 588 height 321
click at [99, 168] on span "Your Packaging" at bounding box center [118, 166] width 216 height 12
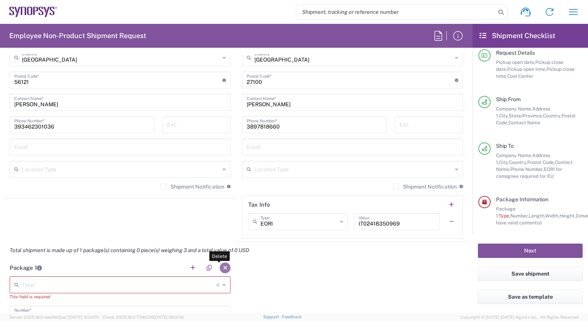
click at [223, 268] on button "button" at bounding box center [225, 268] width 11 height 11
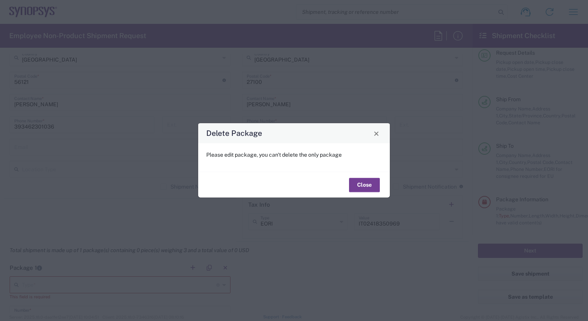
click at [364, 184] on button "Close" at bounding box center [364, 185] width 31 height 14
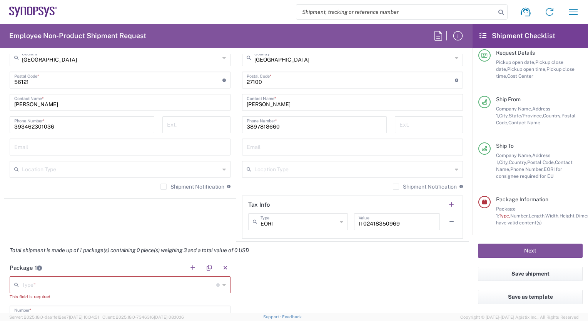
click at [223, 283] on icon at bounding box center [224, 285] width 3 height 12
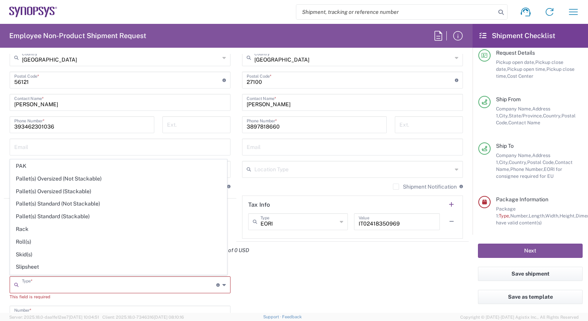
scroll to position [359, 0]
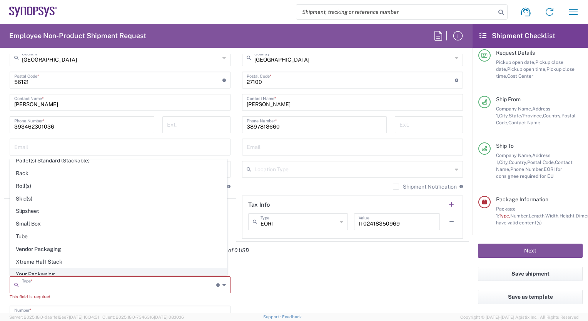
click at [74, 268] on span "Your Packaging" at bounding box center [118, 274] width 216 height 12
type input "Your Packaging"
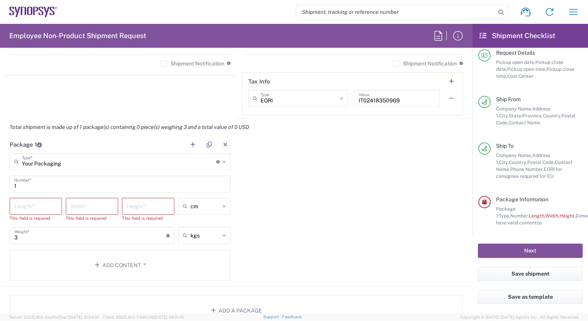
scroll to position [632, 0]
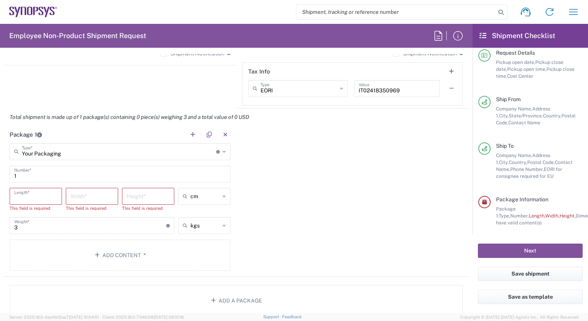
click at [28, 196] on input "number" at bounding box center [35, 195] width 43 height 13
type input "30"
click at [84, 195] on input "number" at bounding box center [91, 195] width 43 height 13
type input "20"
click at [136, 194] on input "number" at bounding box center [148, 195] width 43 height 13
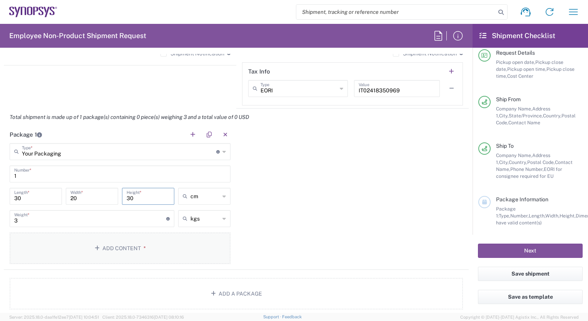
type input "30"
click at [123, 247] on button "Add Content *" at bounding box center [120, 249] width 221 height 32
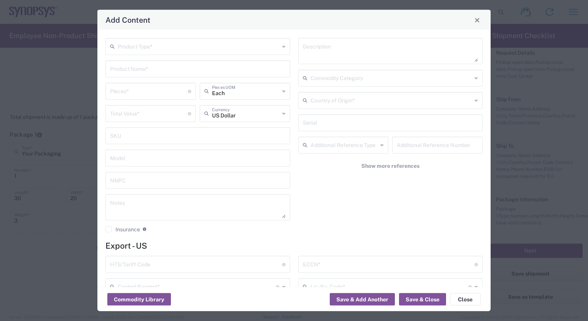
click at [132, 47] on input "text" at bounding box center [199, 45] width 162 height 13
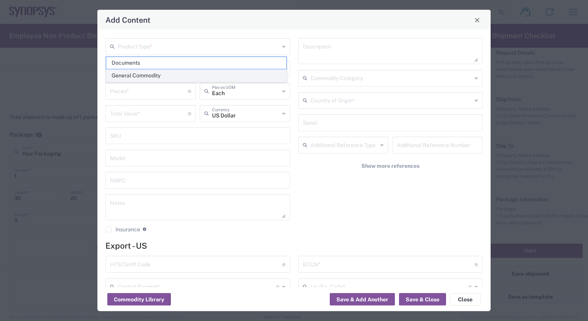
click at [142, 75] on span "General Commodity" at bounding box center [196, 76] width 180 height 12
type input "General Commodity"
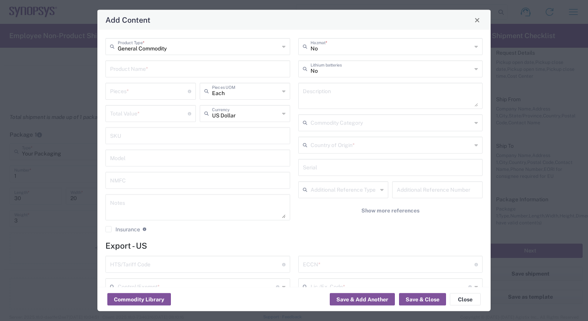
click at [127, 67] on input "text" at bounding box center [198, 68] width 176 height 13
paste input "DELL Latitude 5430"
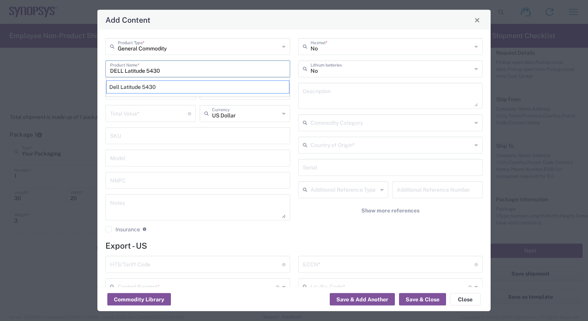
click at [126, 88] on div "Dell Latitude 5430" at bounding box center [197, 86] width 183 height 13
type input "Dell Latitude 5430"
type textarea "LAPTOP COMPUTER"
type input "8471.30.0100"
type input "BIS"
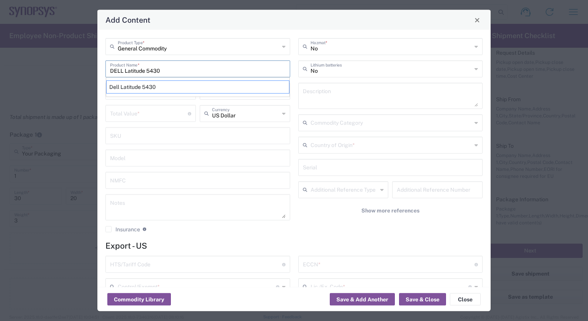
type input "5A992.c"
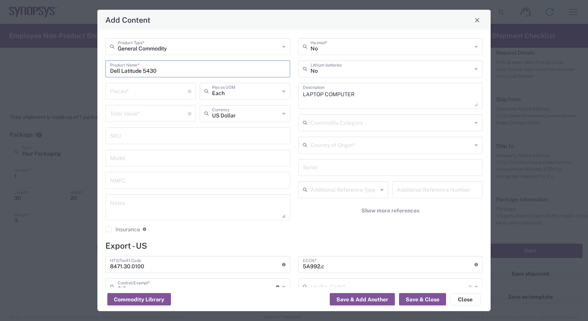
type input "NLR - No License Required"
type input "Dell Latitude 5430"
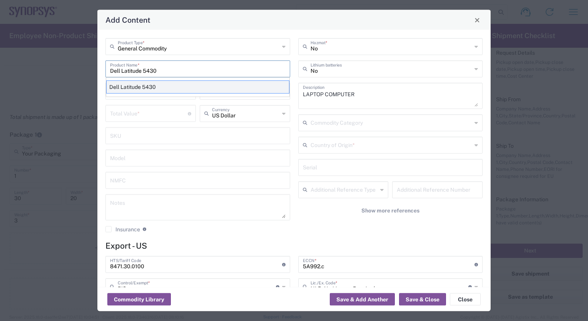
click at [134, 87] on div "Dell Latitude 5430" at bounding box center [197, 86] width 183 height 13
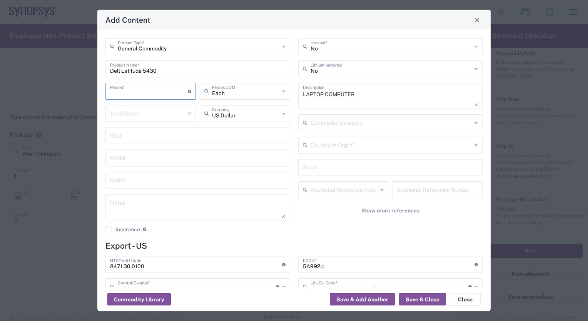
click at [120, 88] on input "number" at bounding box center [149, 90] width 78 height 13
type input "1"
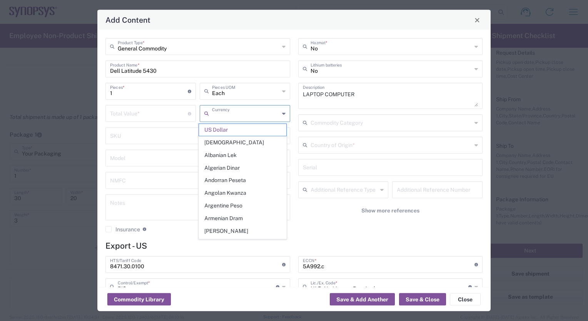
drag, startPoint x: 242, startPoint y: 116, endPoint x: 211, endPoint y: 119, distance: 31.3
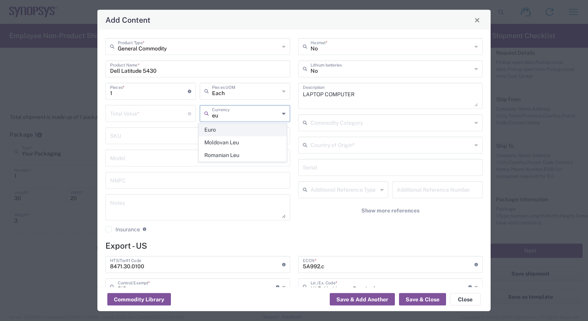
click at [216, 129] on span "Euro" at bounding box center [242, 130] width 87 height 12
type input "Euro"
click at [131, 113] on input "number" at bounding box center [149, 112] width 78 height 13
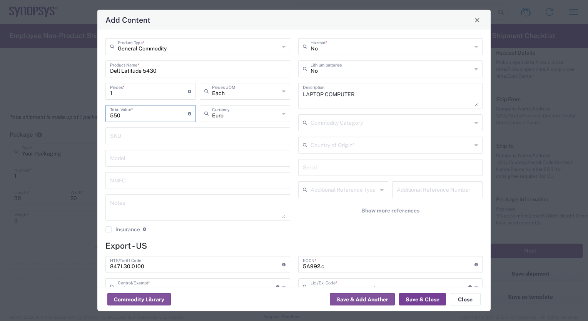
type input "550"
click at [423, 299] on button "Save & Close" at bounding box center [422, 299] width 47 height 12
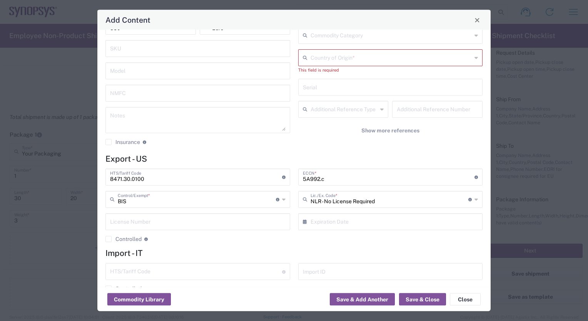
scroll to position [105, 0]
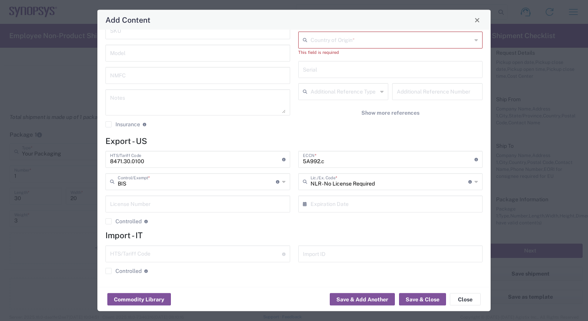
click at [475, 39] on icon at bounding box center [476, 40] width 3 height 12
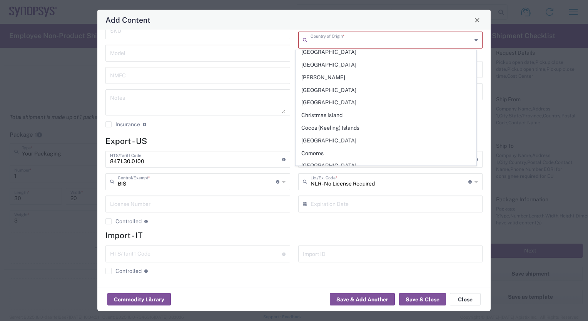
scroll to position [545, 0]
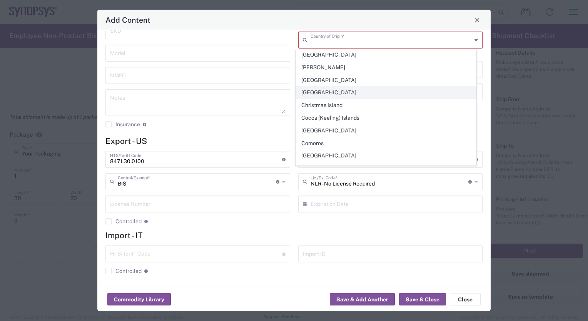
click at [319, 87] on span "[GEOGRAPHIC_DATA]" at bounding box center [386, 93] width 180 height 12
type input "[GEOGRAPHIC_DATA]"
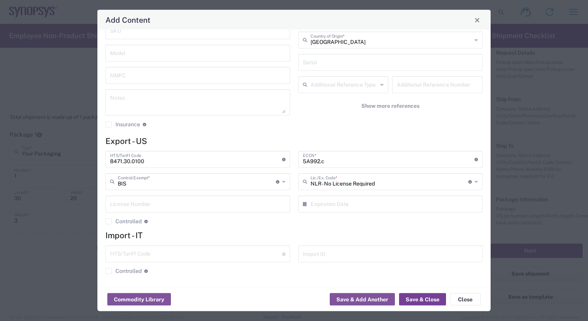
click at [424, 299] on button "Save & Close" at bounding box center [422, 299] width 47 height 12
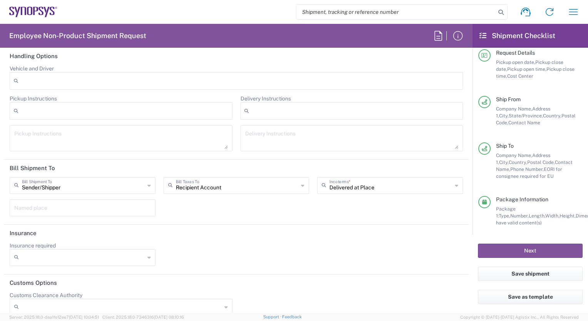
scroll to position [1062, 0]
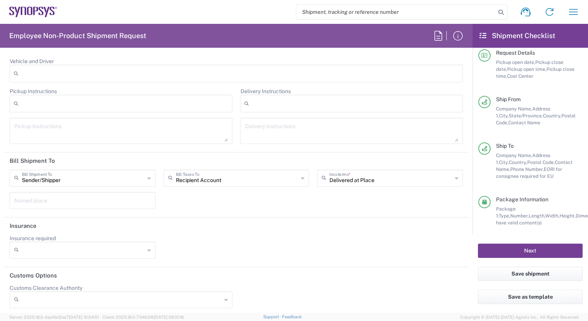
click at [530, 251] on button "Next" at bounding box center [530, 251] width 105 height 14
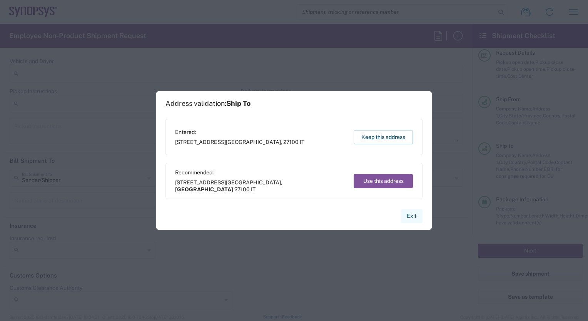
click at [413, 216] on button "Exit" at bounding box center [412, 216] width 22 height 13
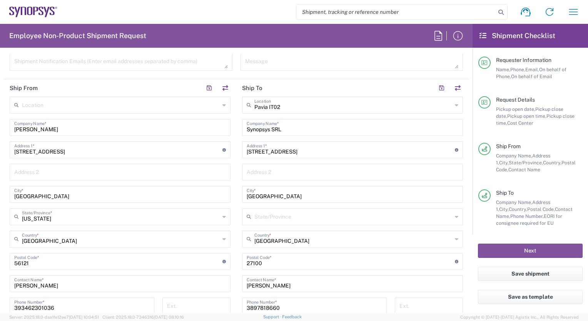
scroll to position [304, 0]
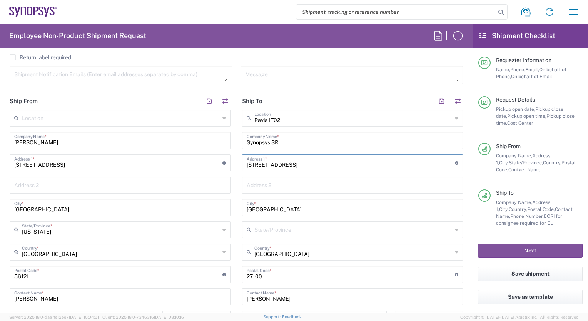
click at [310, 165] on input "[STREET_ADDRESS]" at bounding box center [351, 162] width 208 height 13
click at [310, 162] on input "[STREET_ADDRESS]" at bounding box center [351, 162] width 208 height 13
type input "[STREET_ADDRESS]-"
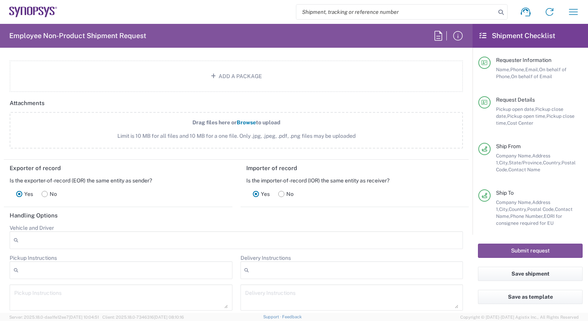
scroll to position [898, 0]
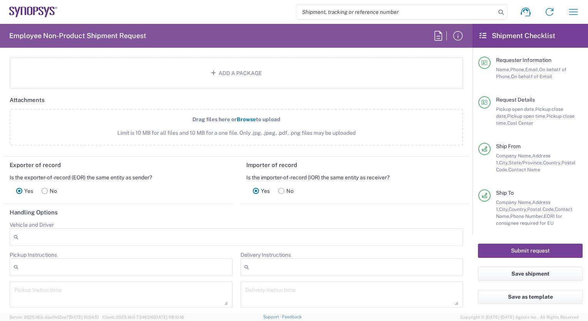
click at [530, 252] on button "Submit request" at bounding box center [530, 251] width 105 height 14
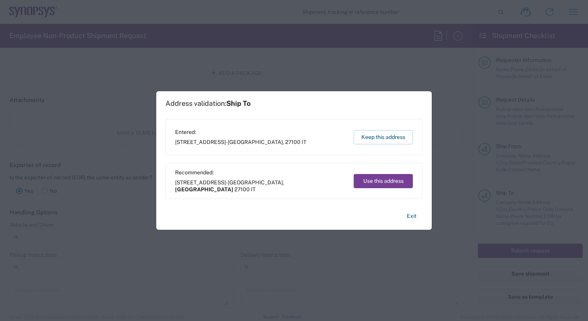
click at [387, 177] on button "Use this address" at bounding box center [383, 181] width 59 height 14
type input "[GEOGRAPHIC_DATA]"
